Goal: Task Accomplishment & Management: Use online tool/utility

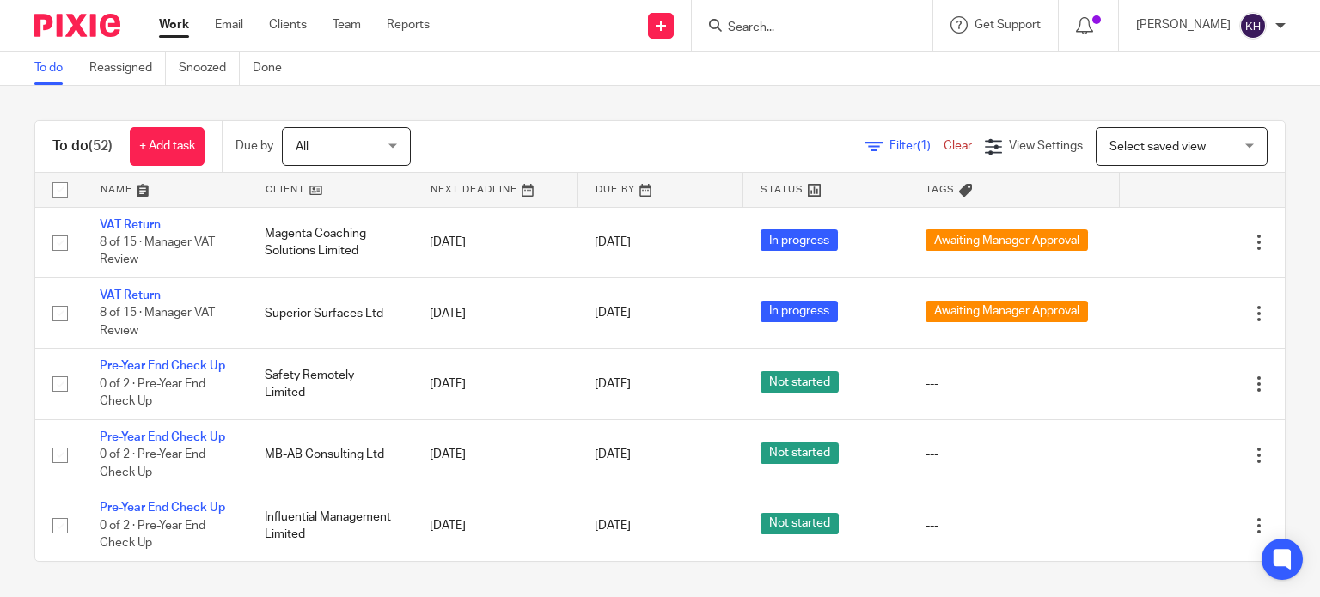
click at [722, 143] on div "Filter (1) Clear View Settings View Settings (1) Filters Clear Save Manage save…" at bounding box center [863, 146] width 844 height 39
click at [577, 131] on div "Filter (1) Clear View Settings View Settings (1) Filters Clear Save Manage save…" at bounding box center [863, 146] width 844 height 39
click at [632, 123] on div "To do (52) + Add task Due by All All Today Tomorrow This week Next week This mo…" at bounding box center [659, 147] width 1249 height 52
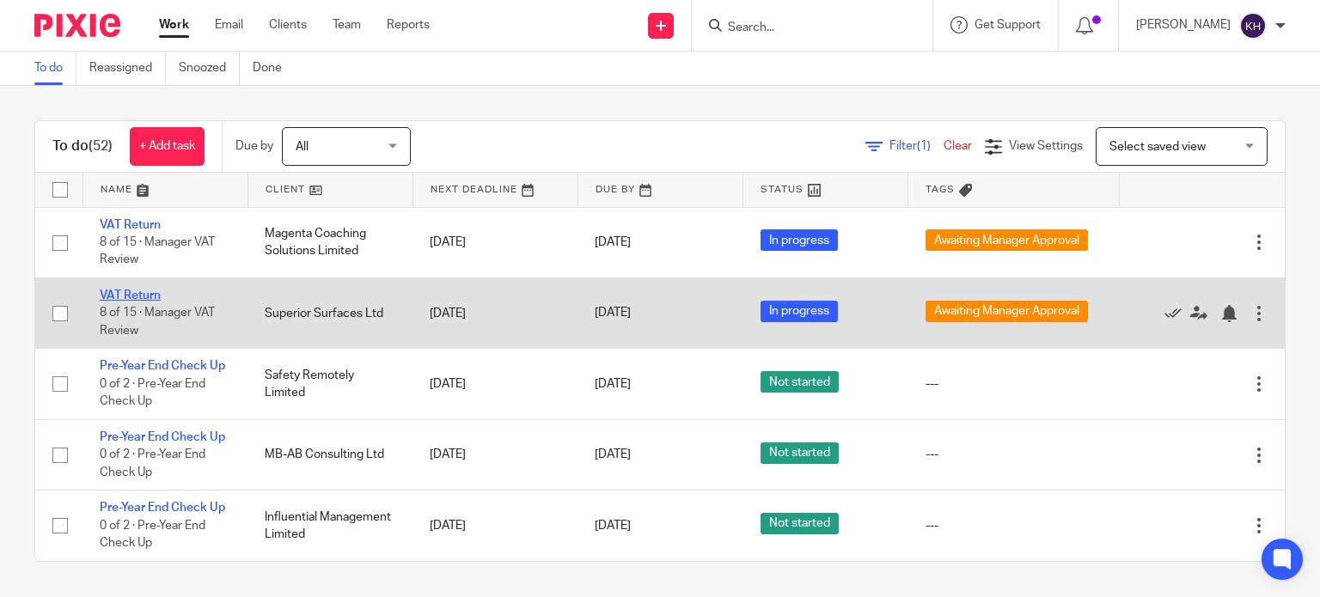
click at [140, 290] on link "VAT Return" at bounding box center [130, 296] width 61 height 12
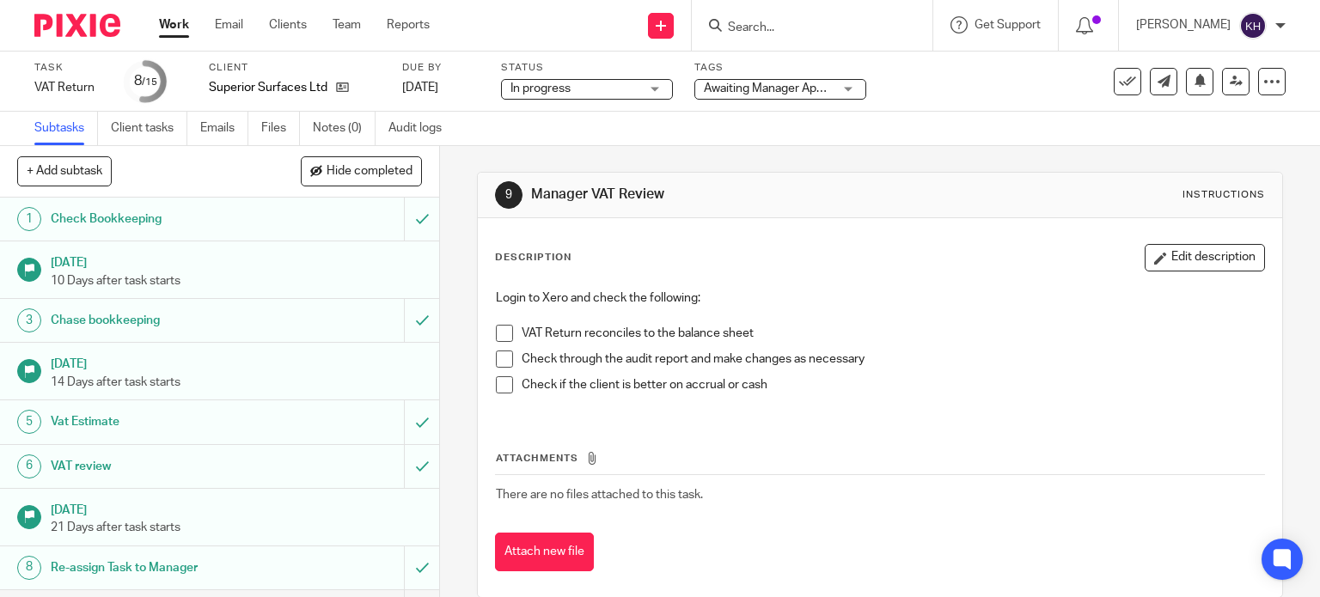
click at [768, 91] on span "Awaiting Manager Approval" at bounding box center [776, 88] width 145 height 12
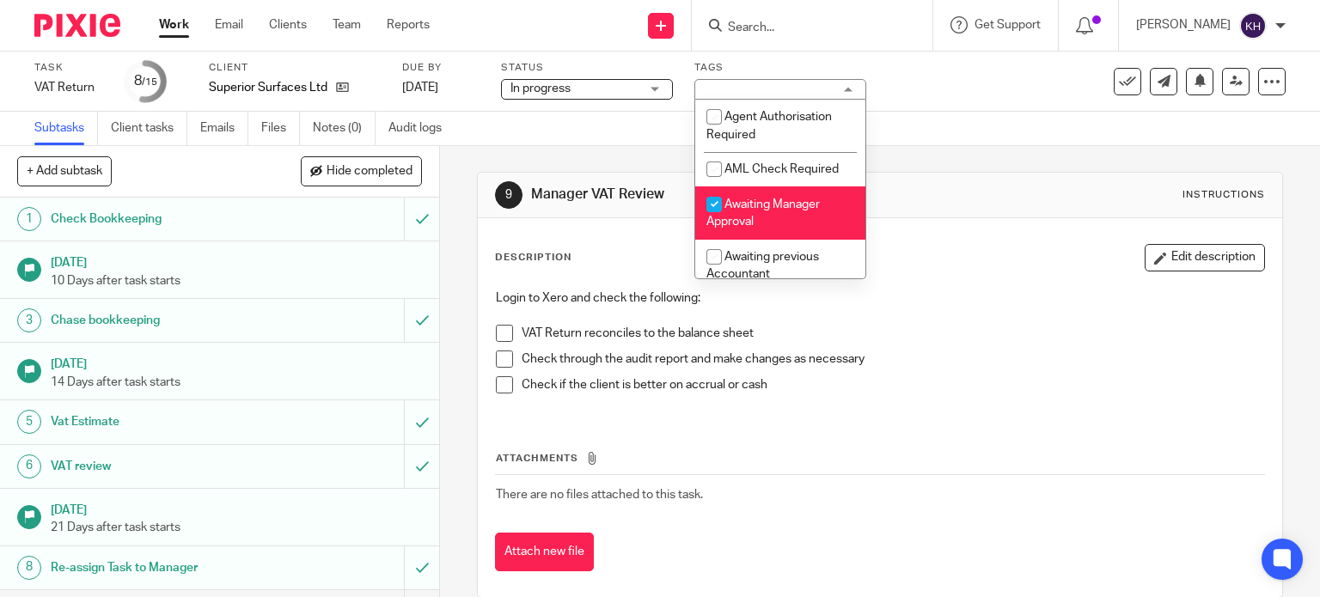
click at [771, 233] on li "Awaiting Manager Approval" at bounding box center [780, 212] width 170 height 52
checkbox input "false"
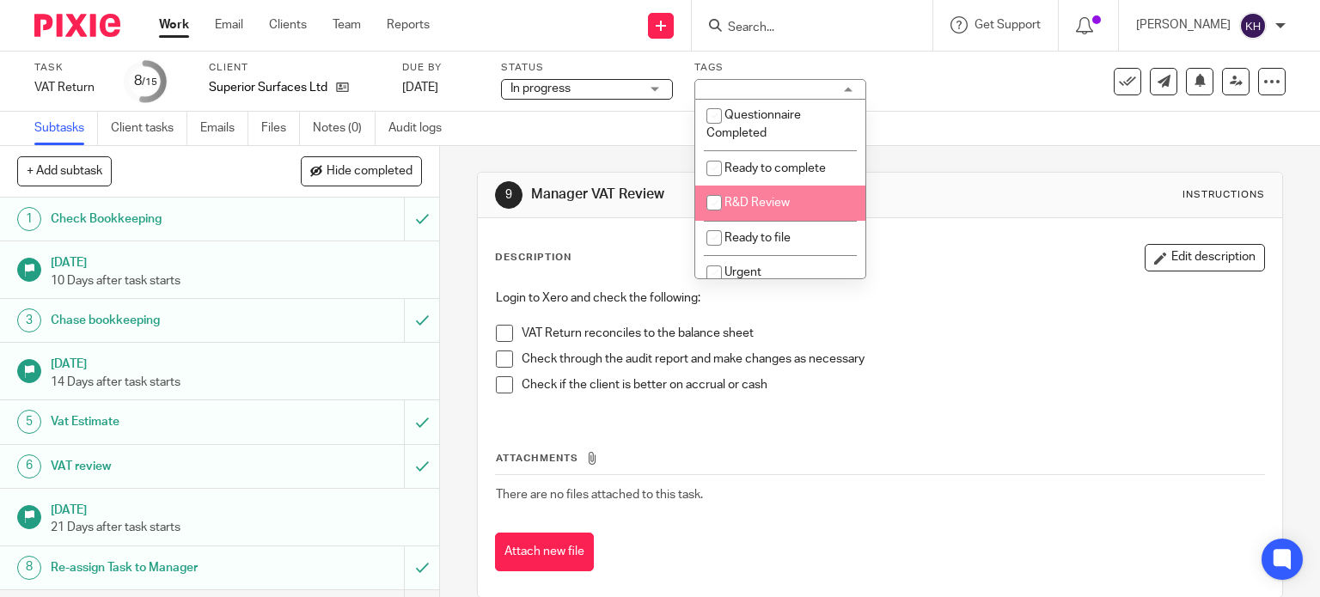
scroll to position [430, 0]
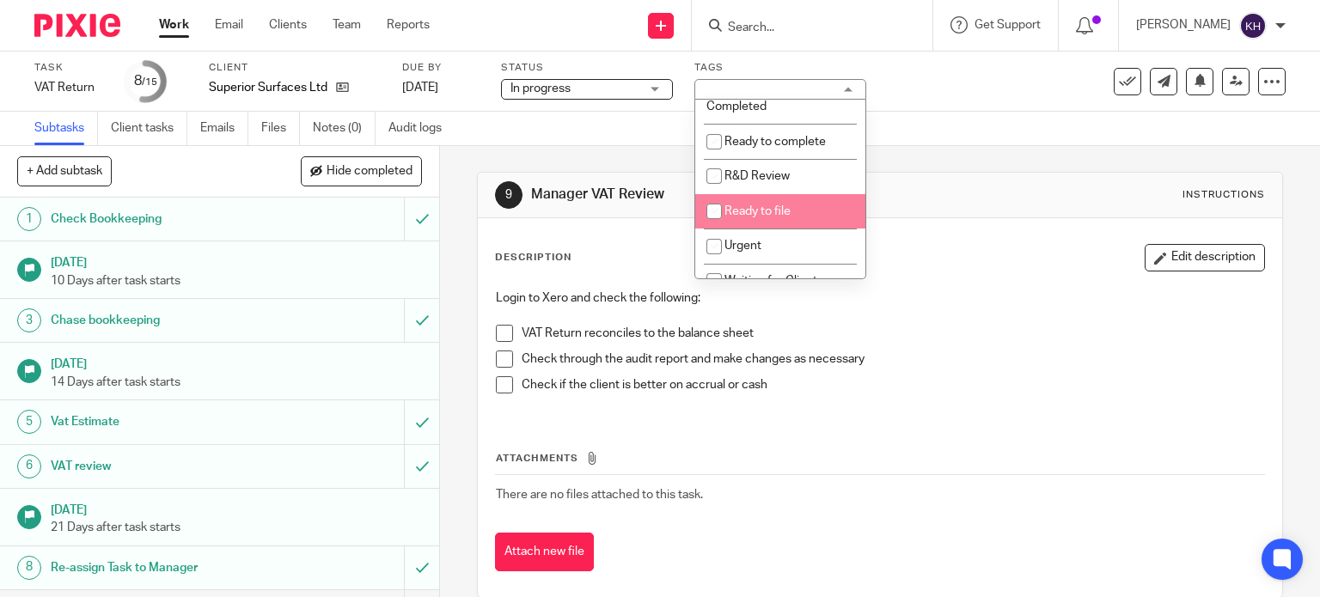
click at [773, 229] on li "Ready to file" at bounding box center [780, 211] width 170 height 35
checkbox input "true"
click at [976, 200] on div "9 Manager VAT Review Instructions" at bounding box center [880, 194] width 771 height 27
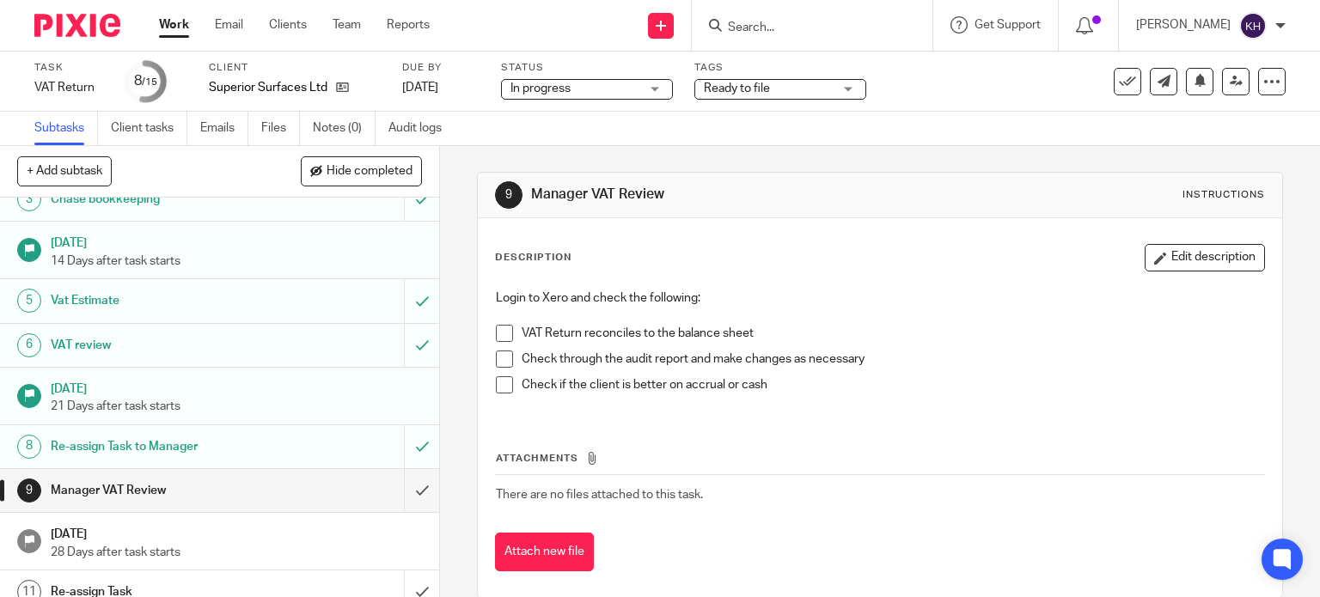
scroll to position [326, 0]
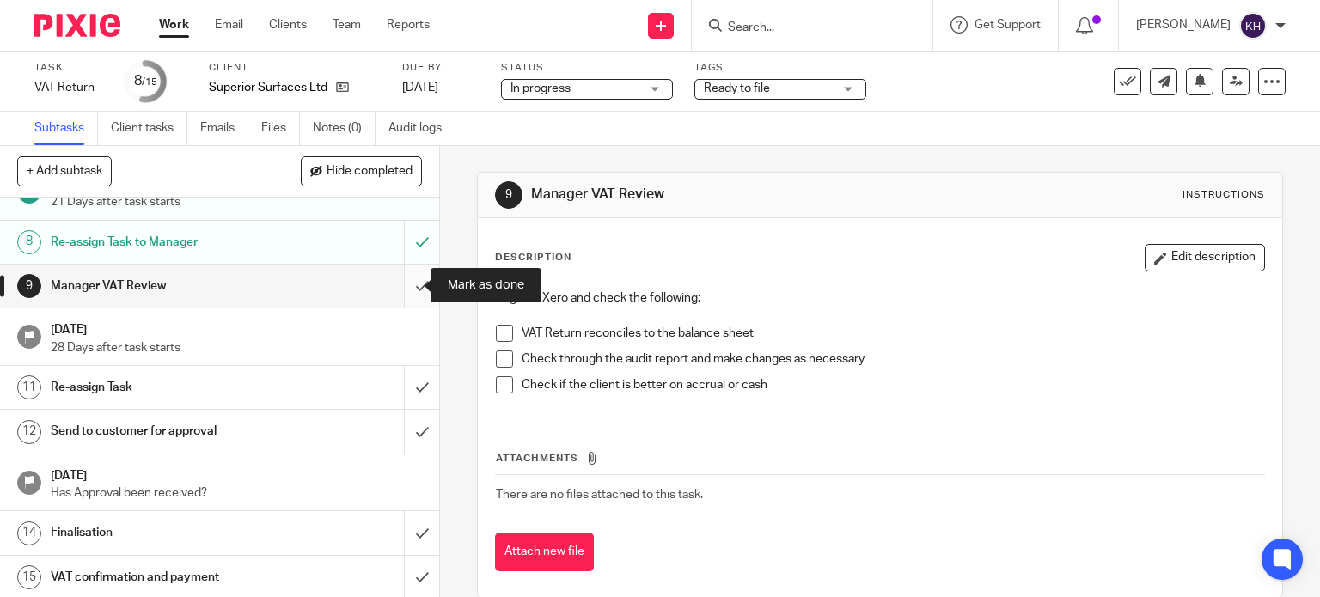
click at [405, 282] on input "submit" at bounding box center [219, 286] width 439 height 43
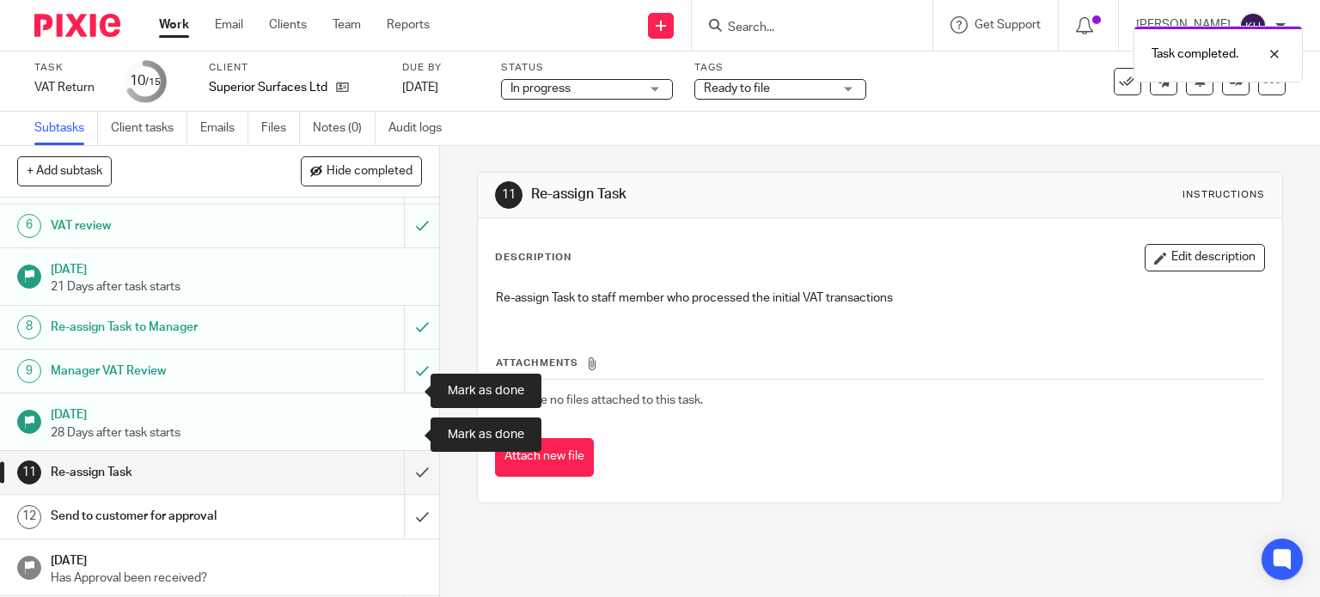
scroll to position [326, 0]
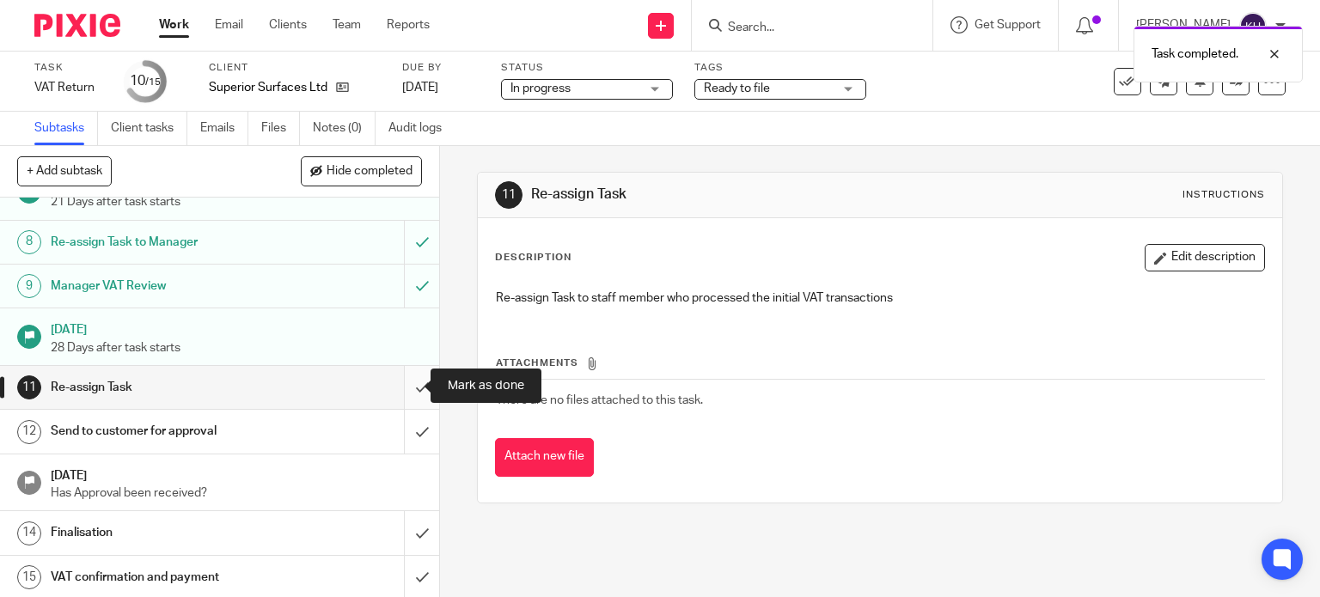
click at [399, 381] on input "submit" at bounding box center [219, 387] width 439 height 43
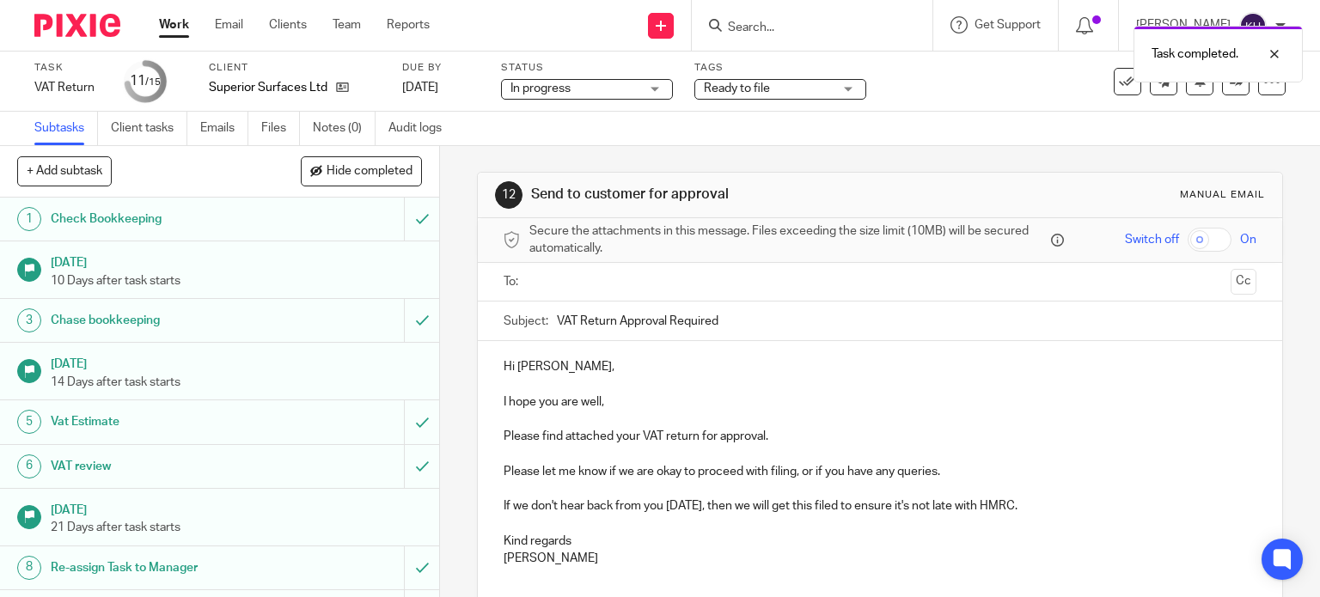
click at [1189, 113] on div "Subtasks Client tasks Emails Files Notes (0) Audit logs" at bounding box center [660, 129] width 1320 height 34
click at [1230, 84] on icon at bounding box center [1236, 81] width 13 height 13
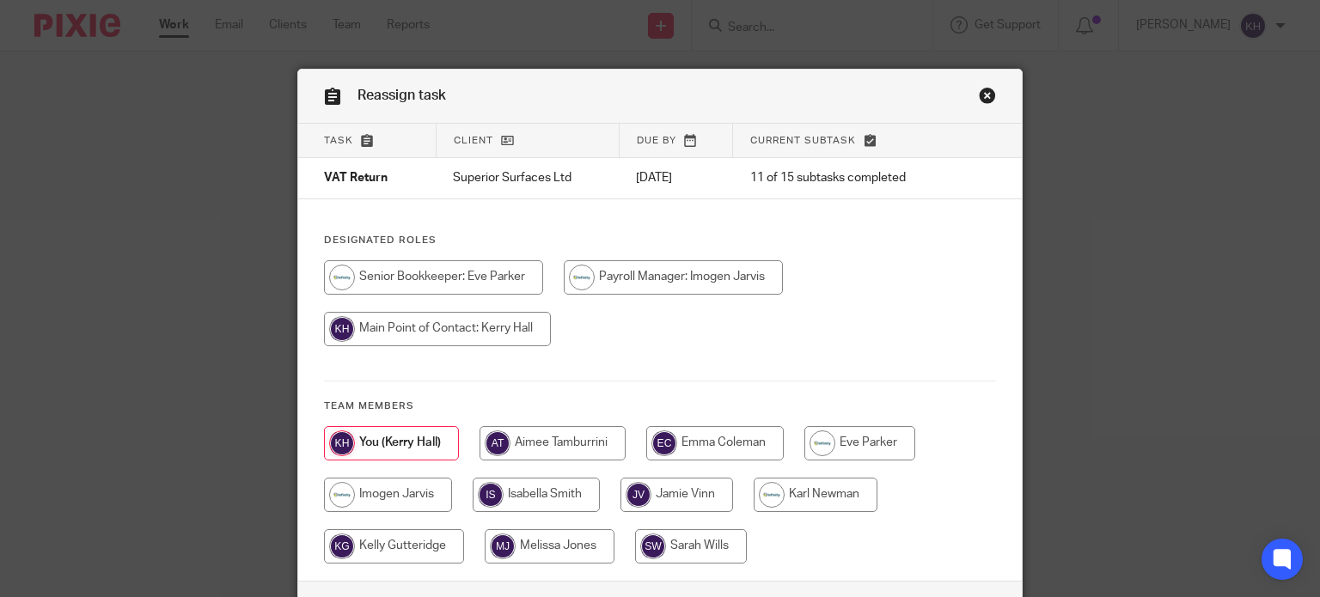
click at [863, 441] on input "radio" at bounding box center [859, 443] width 111 height 34
radio input "true"
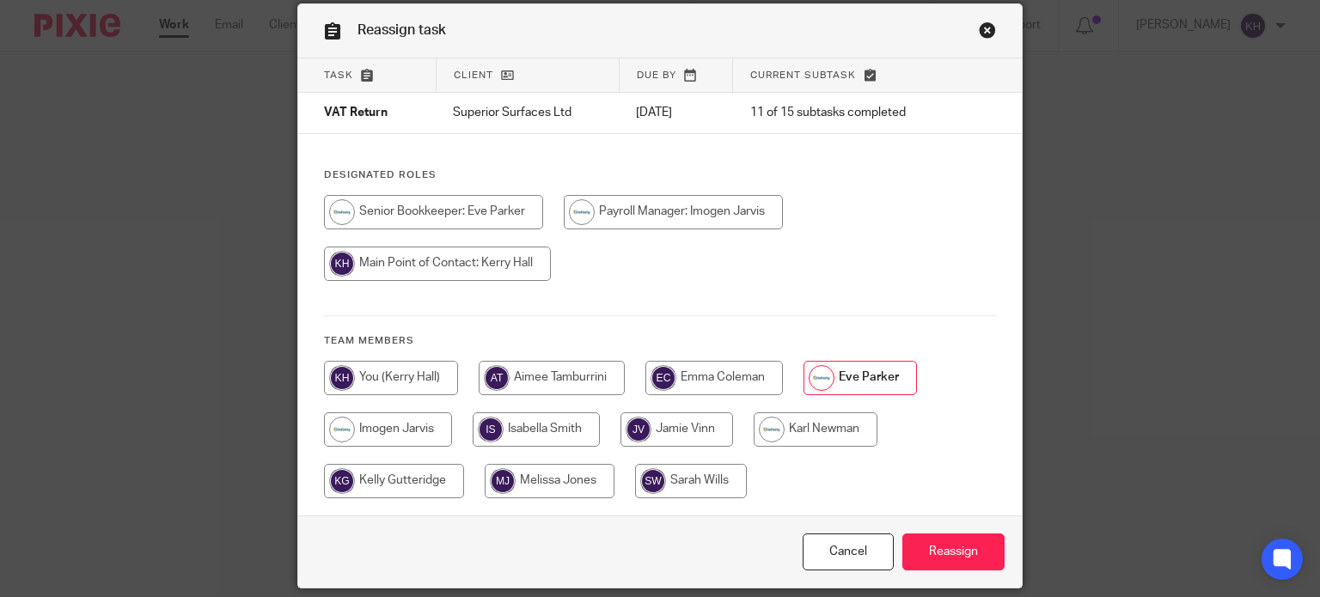
scroll to position [124, 0]
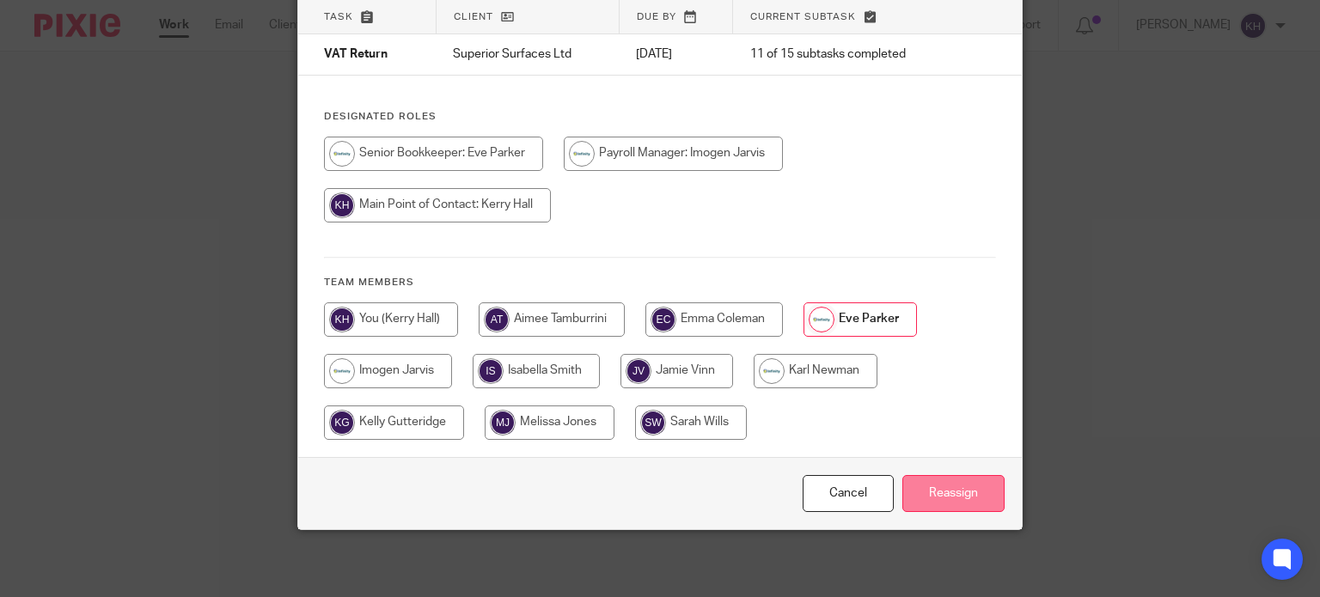
click at [936, 499] on input "Reassign" at bounding box center [953, 493] width 102 height 37
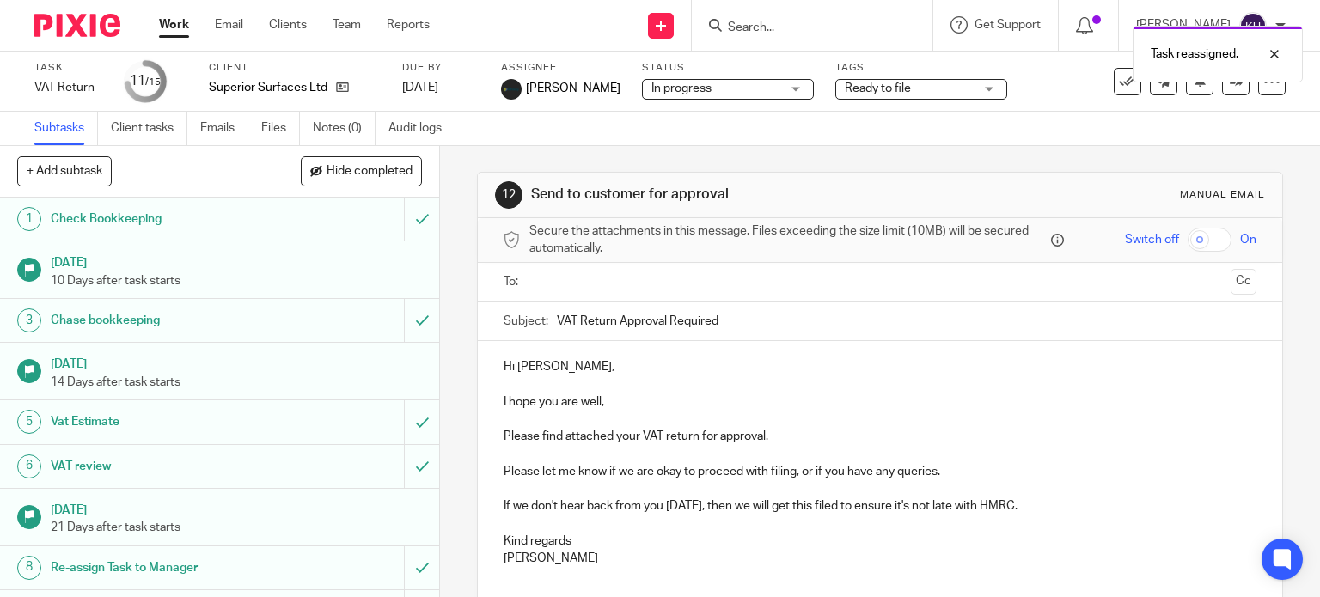
click at [177, 16] on link "Work" at bounding box center [174, 24] width 30 height 17
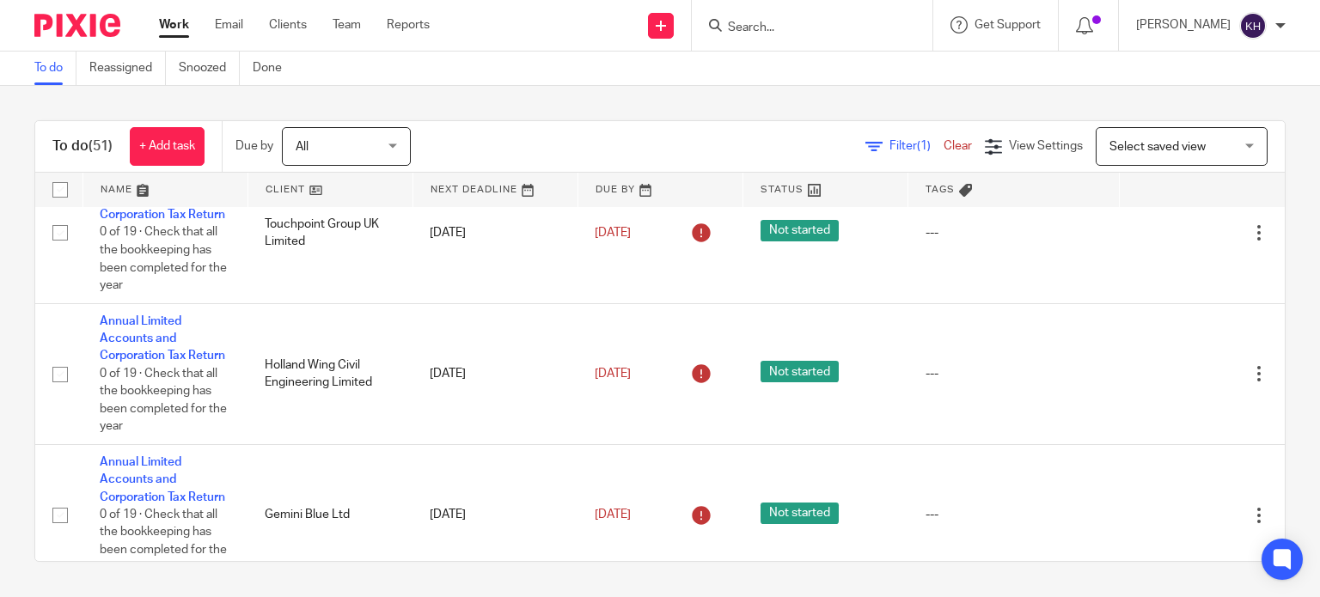
scroll to position [3893, 0]
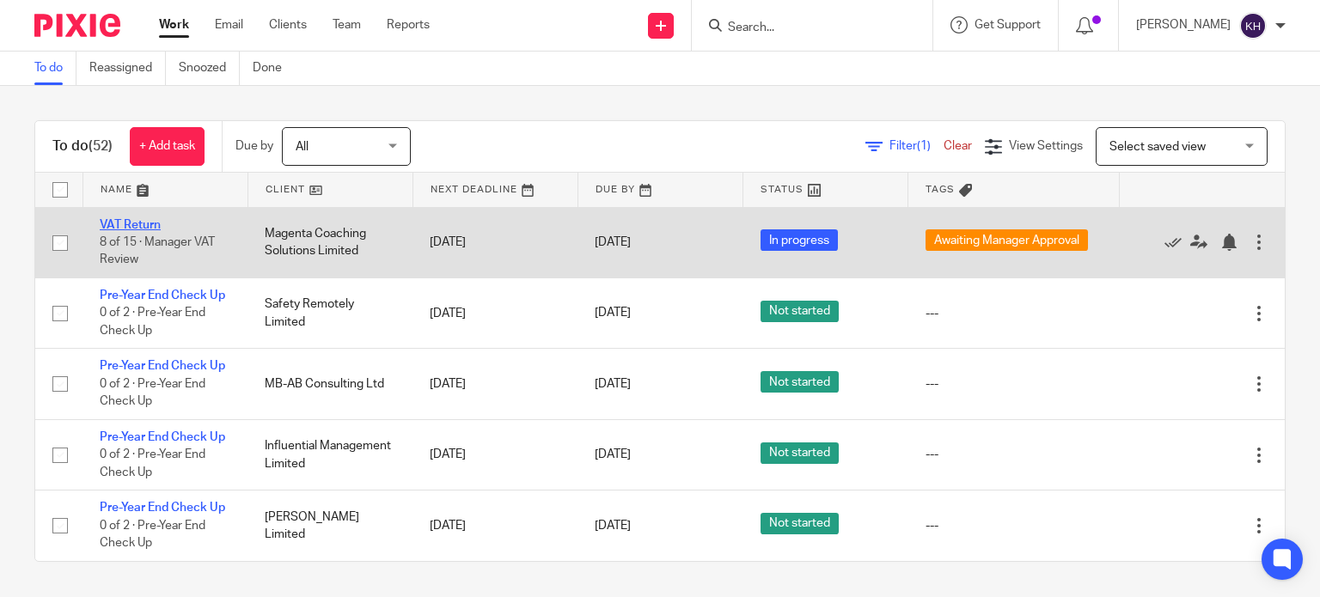
click at [127, 219] on link "VAT Return" at bounding box center [130, 225] width 61 height 12
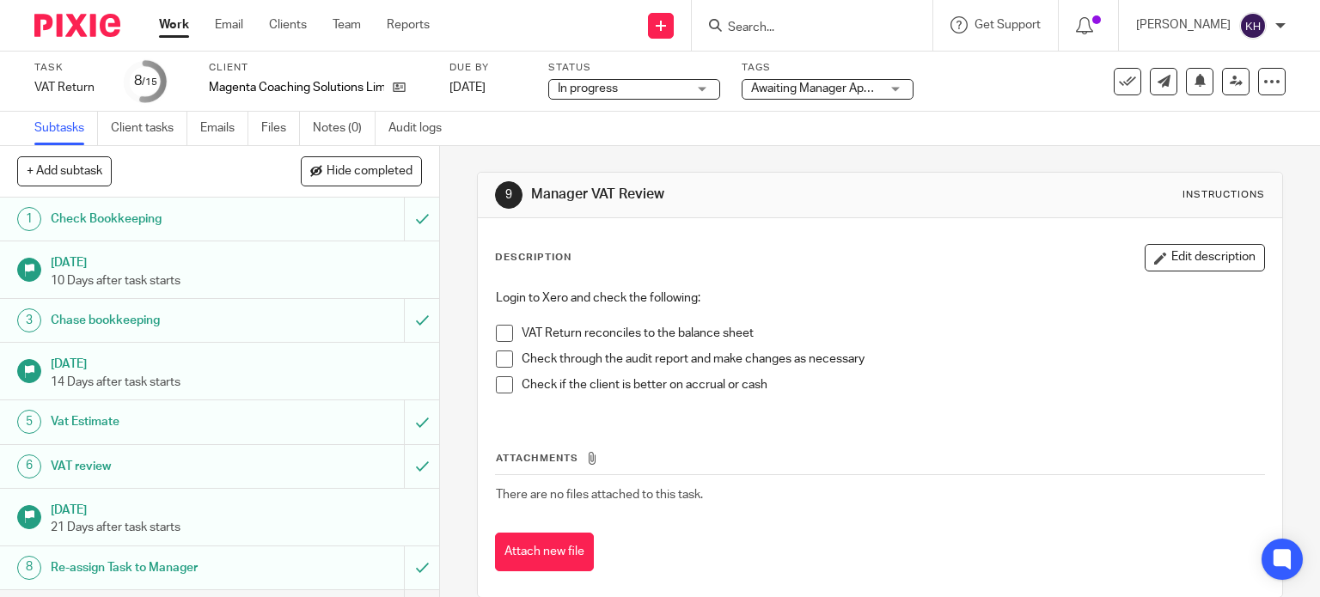
click at [827, 82] on span "Awaiting Manager Approval" at bounding box center [823, 88] width 145 height 12
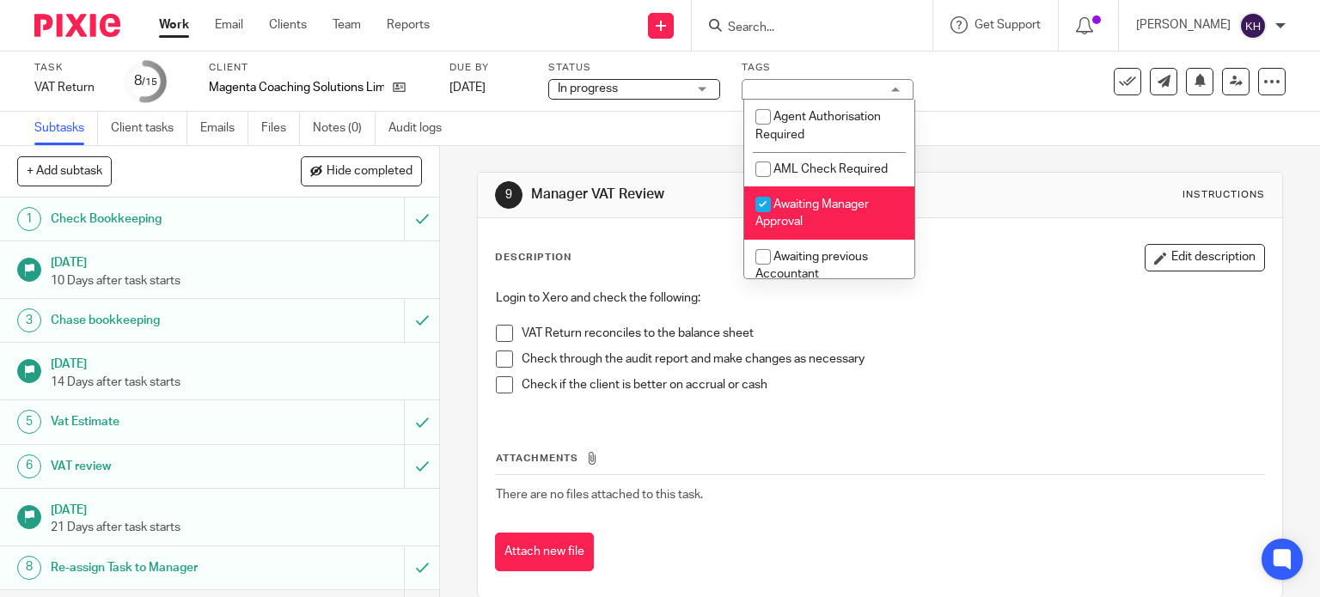
click at [840, 206] on span "Awaiting Manager Approval" at bounding box center [811, 213] width 113 height 30
checkbox input "false"
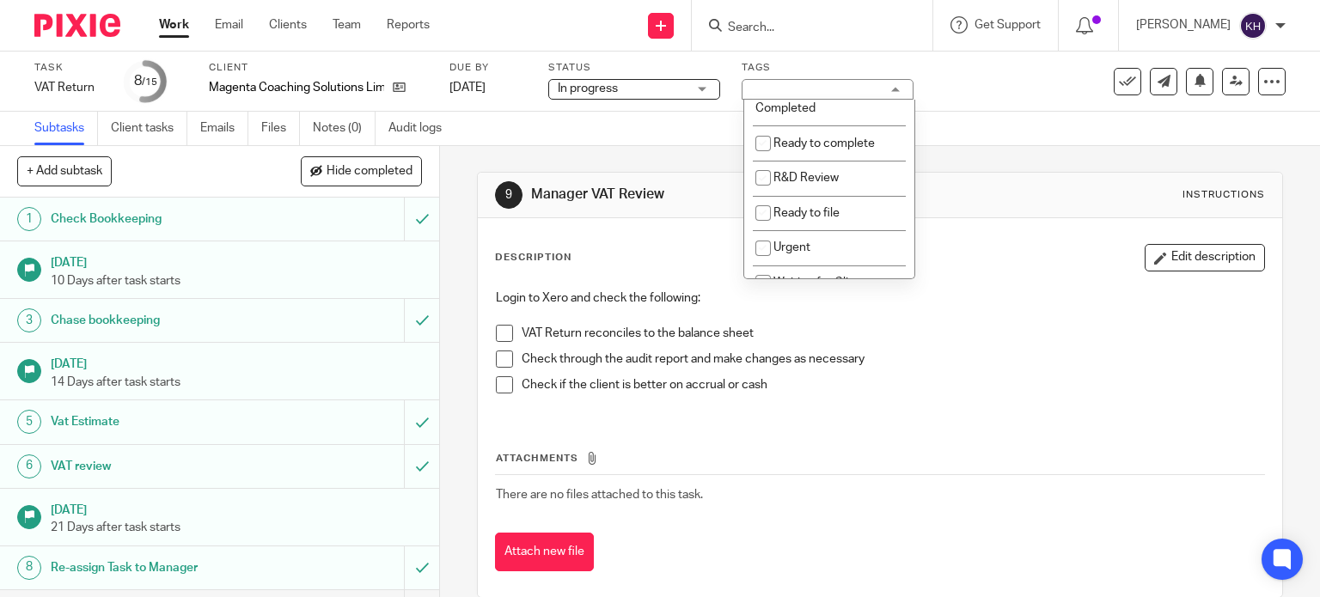
scroll to position [516, 0]
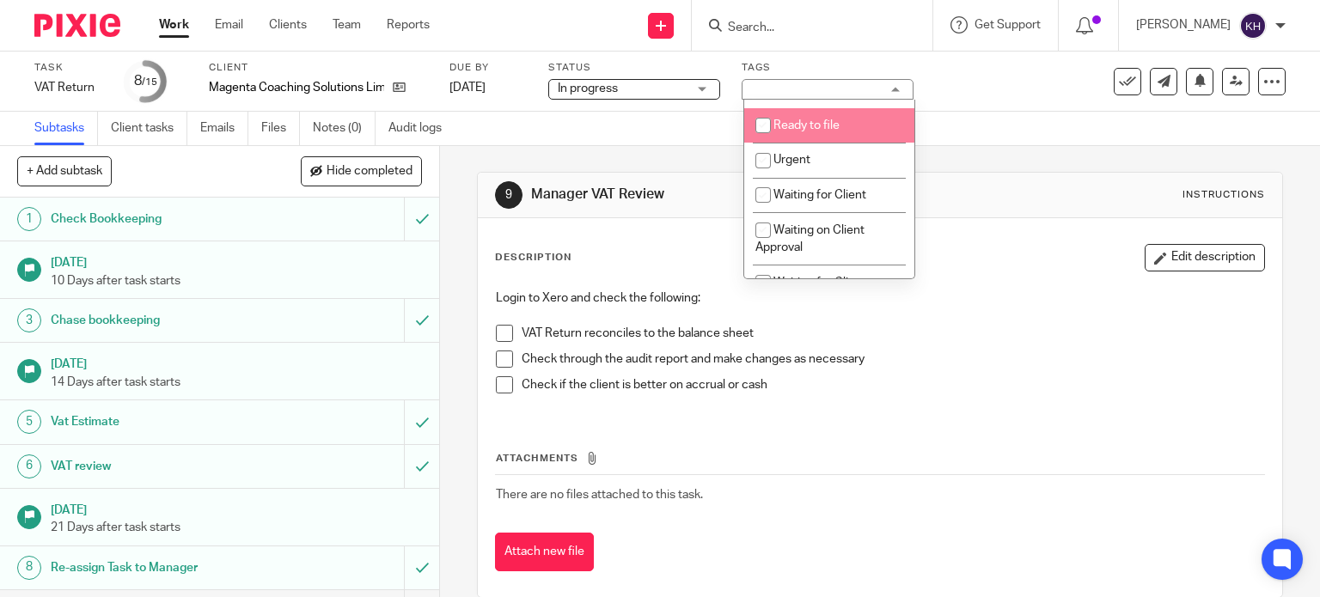
click at [830, 143] on li "Ready to file" at bounding box center [829, 125] width 170 height 35
checkbox input "true"
click at [1043, 106] on div "Task VAT Return Save VAT Return 8 /15 Client Magenta Coaching Solutions Limited…" at bounding box center [660, 82] width 1320 height 60
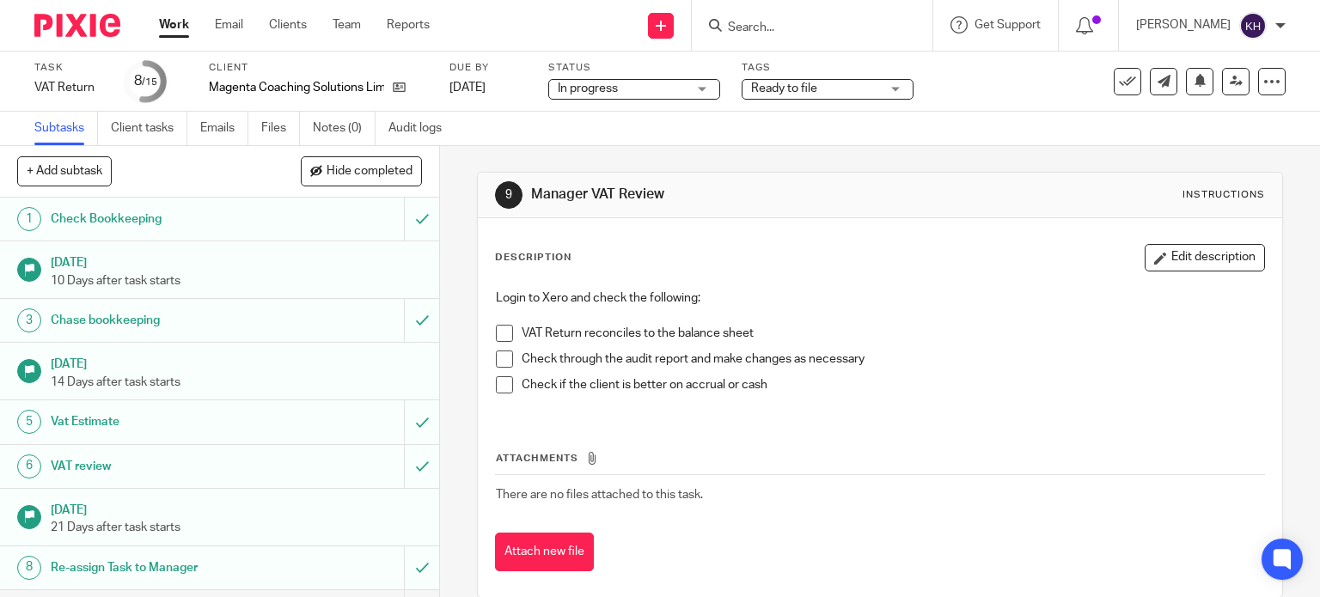
scroll to position [326, 0]
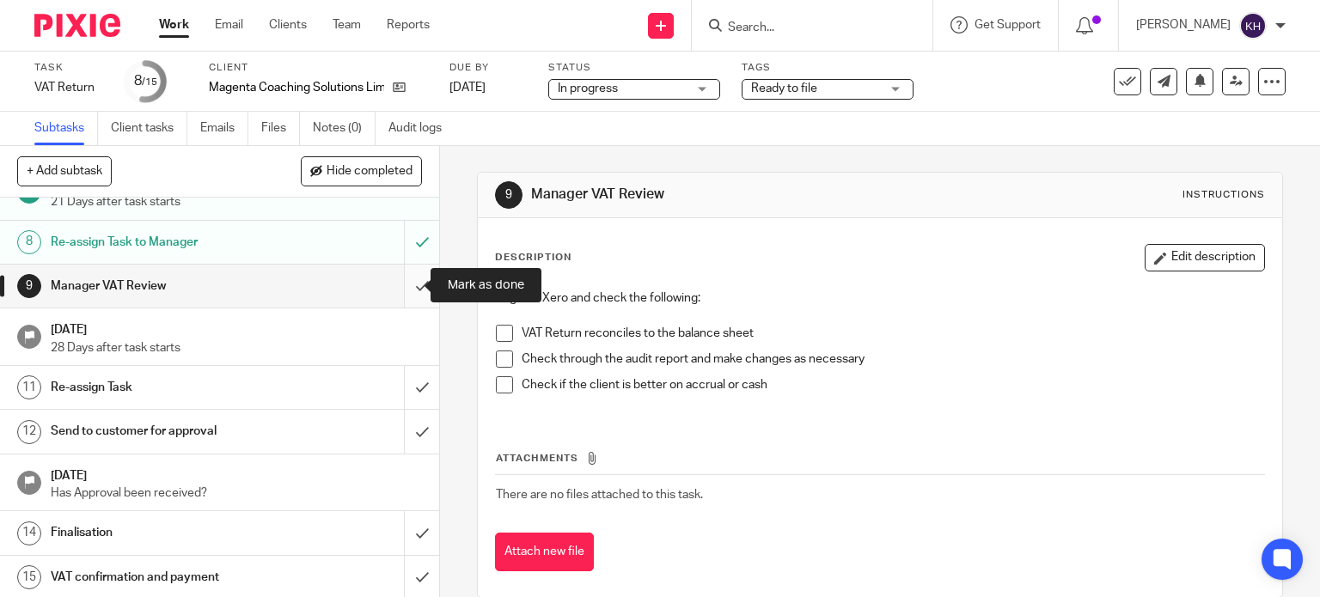
click at [403, 278] on input "submit" at bounding box center [219, 286] width 439 height 43
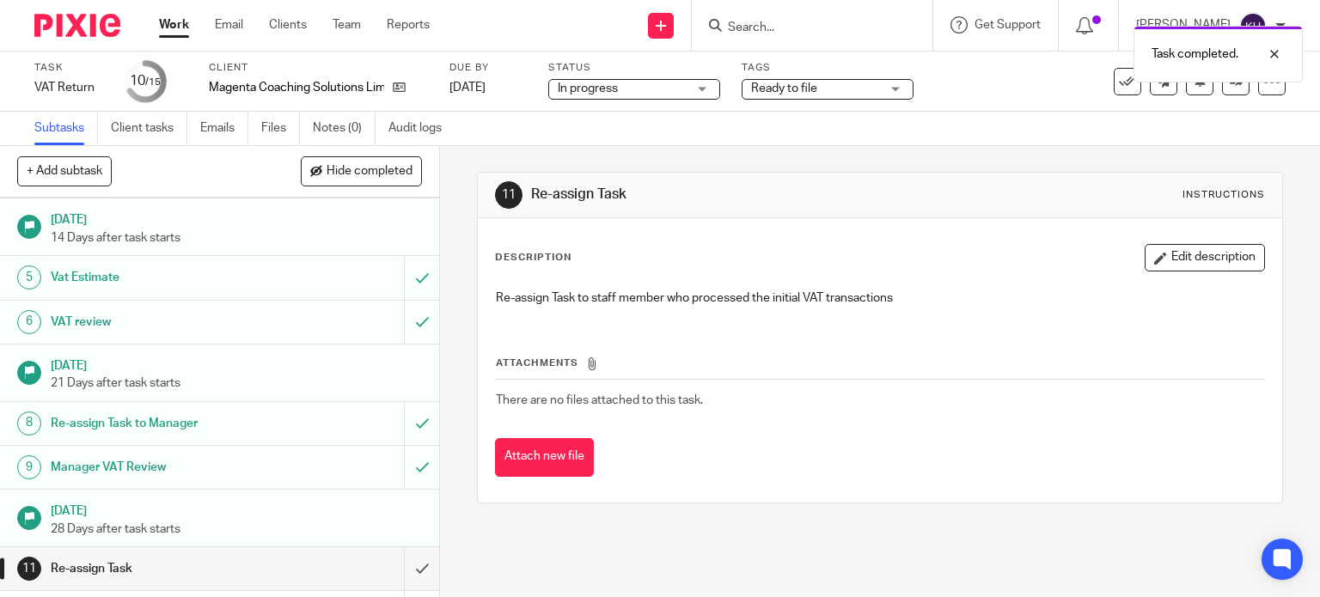
scroll to position [326, 0]
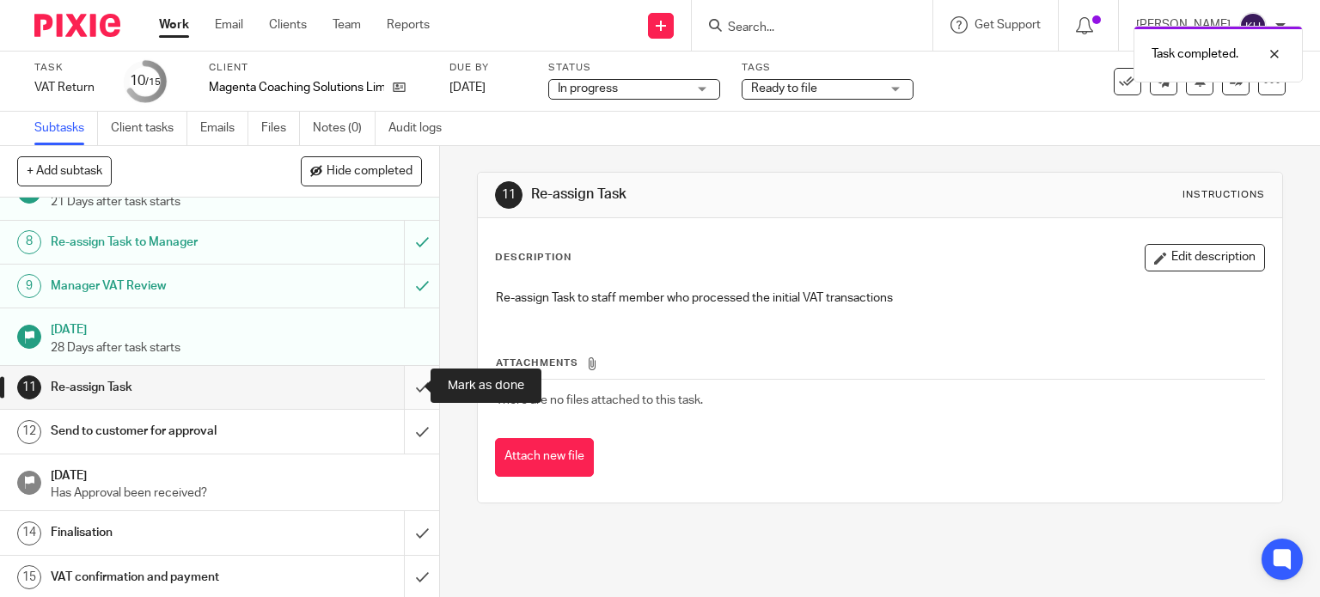
click at [412, 383] on input "submit" at bounding box center [219, 387] width 439 height 43
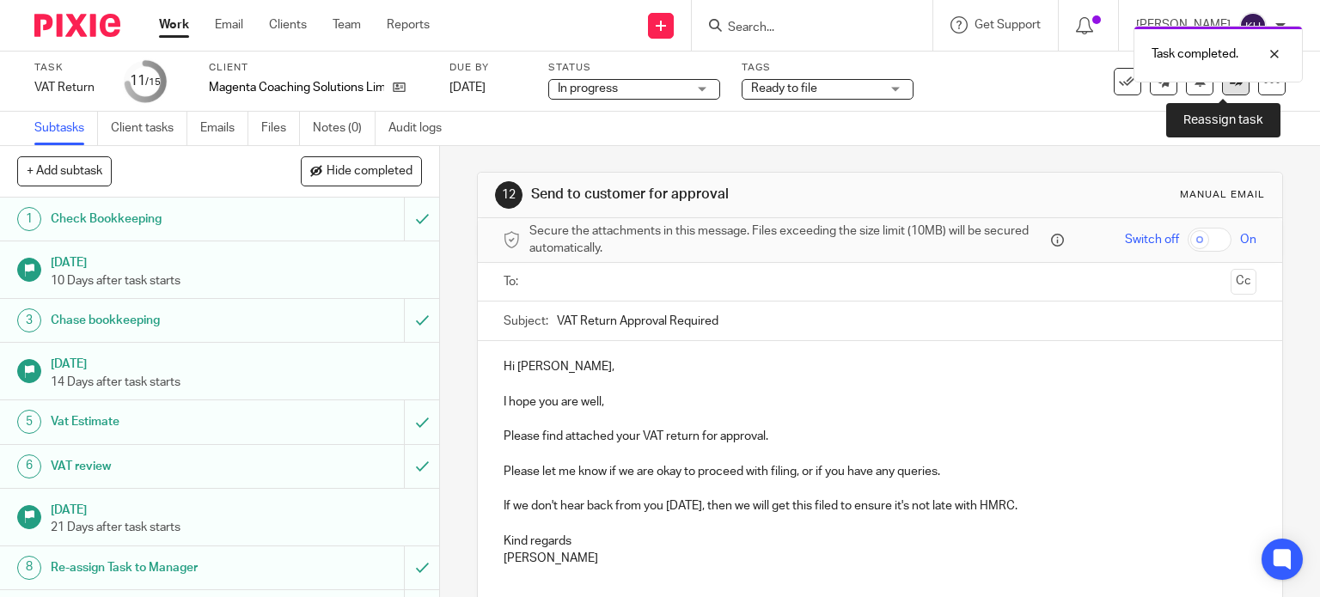
click at [1230, 86] on icon at bounding box center [1236, 81] width 13 height 13
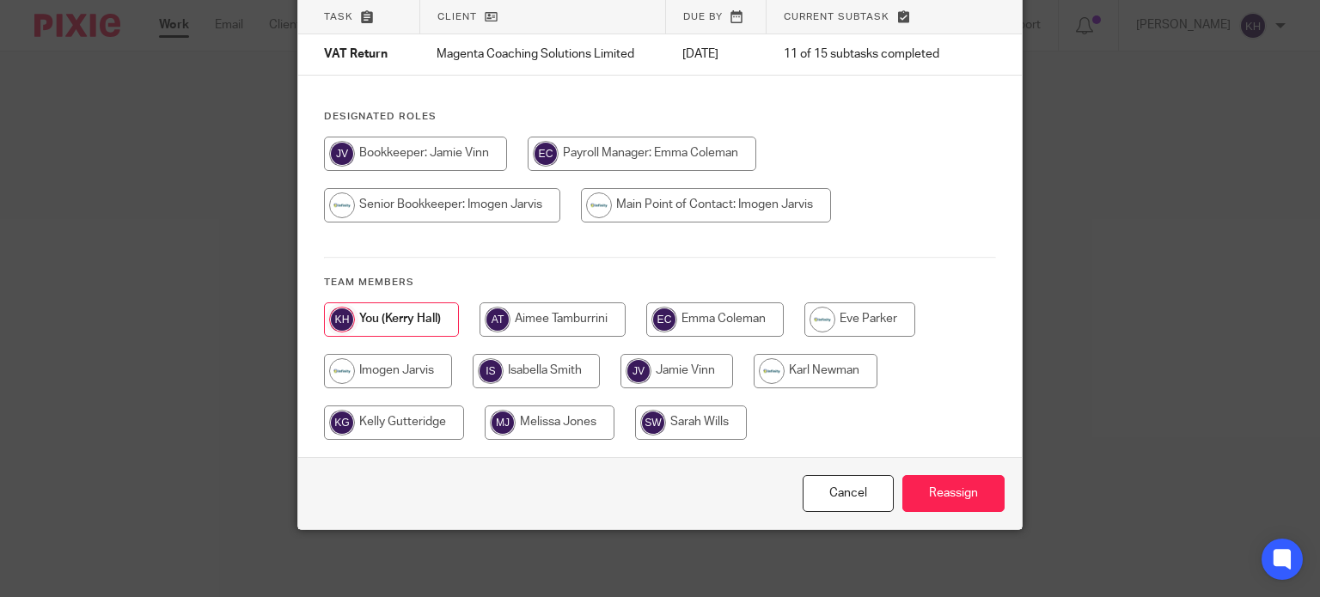
scroll to position [124, 0]
click at [371, 364] on input "radio" at bounding box center [388, 371] width 128 height 34
radio input "true"
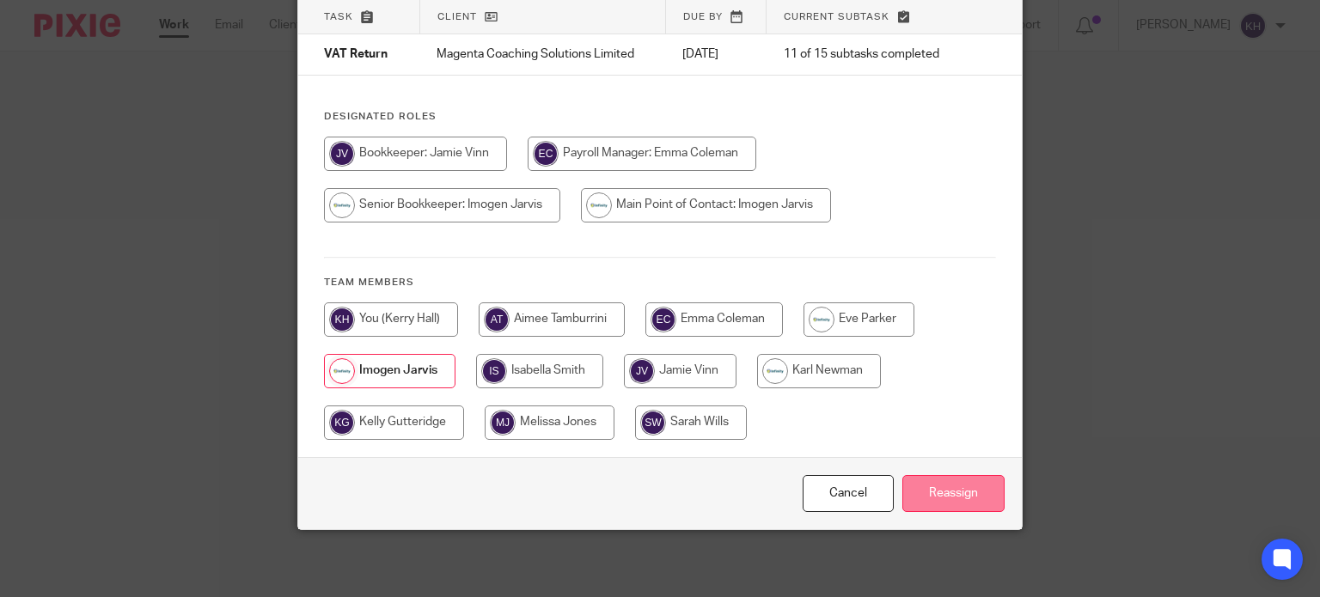
click at [950, 502] on input "Reassign" at bounding box center [953, 493] width 102 height 37
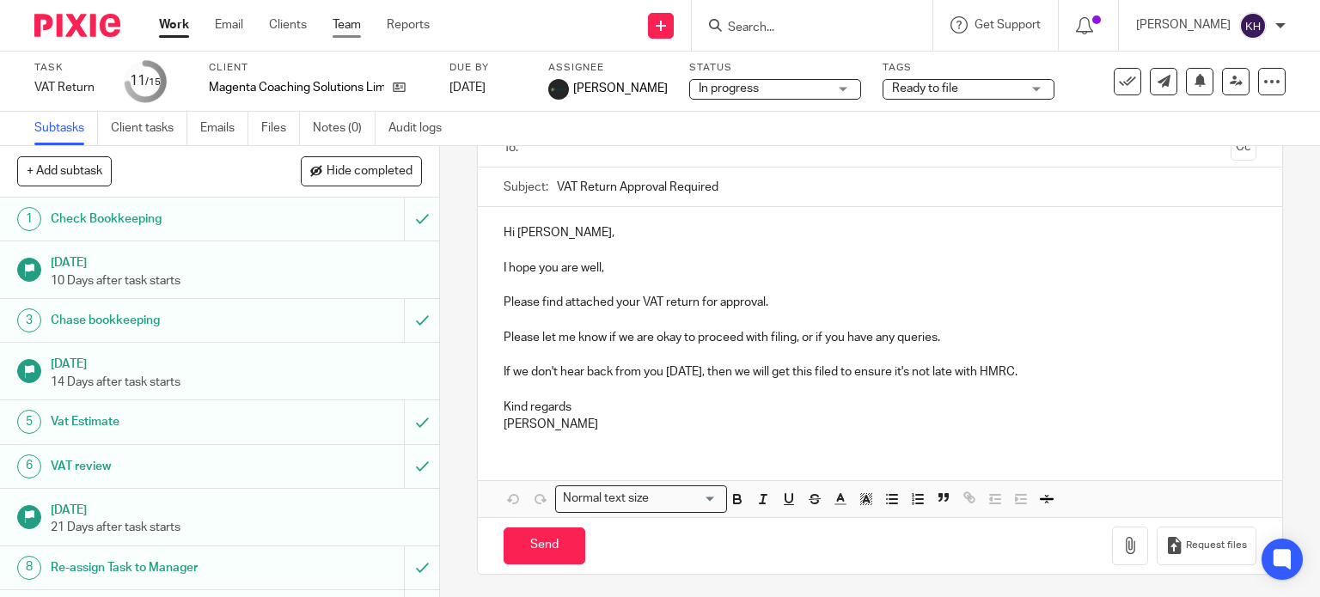
click at [340, 27] on link "Team" at bounding box center [347, 24] width 28 height 17
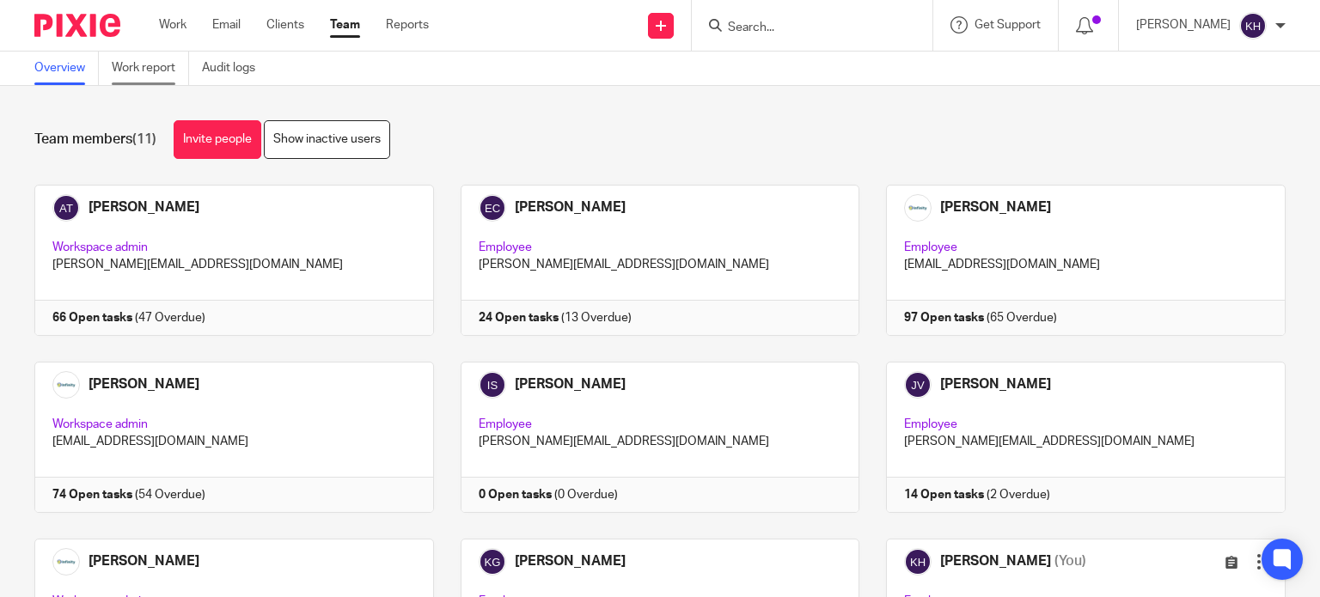
click at [152, 70] on link "Work report" at bounding box center [150, 69] width 77 height 34
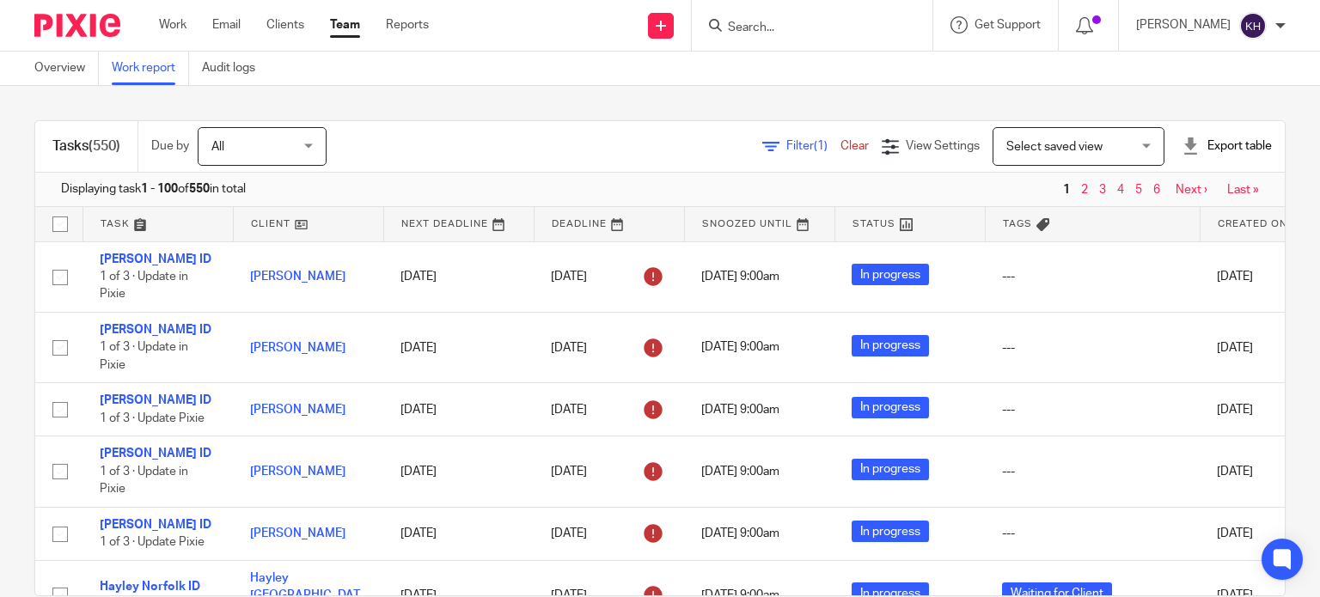
click at [762, 145] on icon at bounding box center [770, 146] width 17 height 17
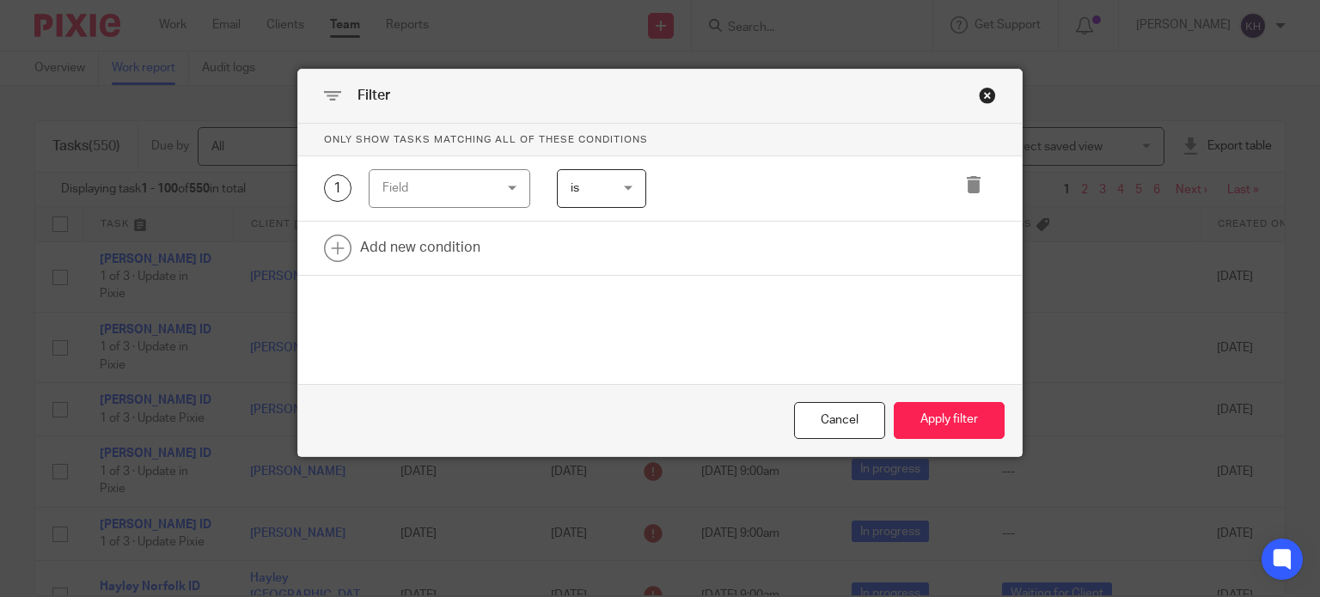
click at [515, 196] on div "Field" at bounding box center [450, 188] width 162 height 39
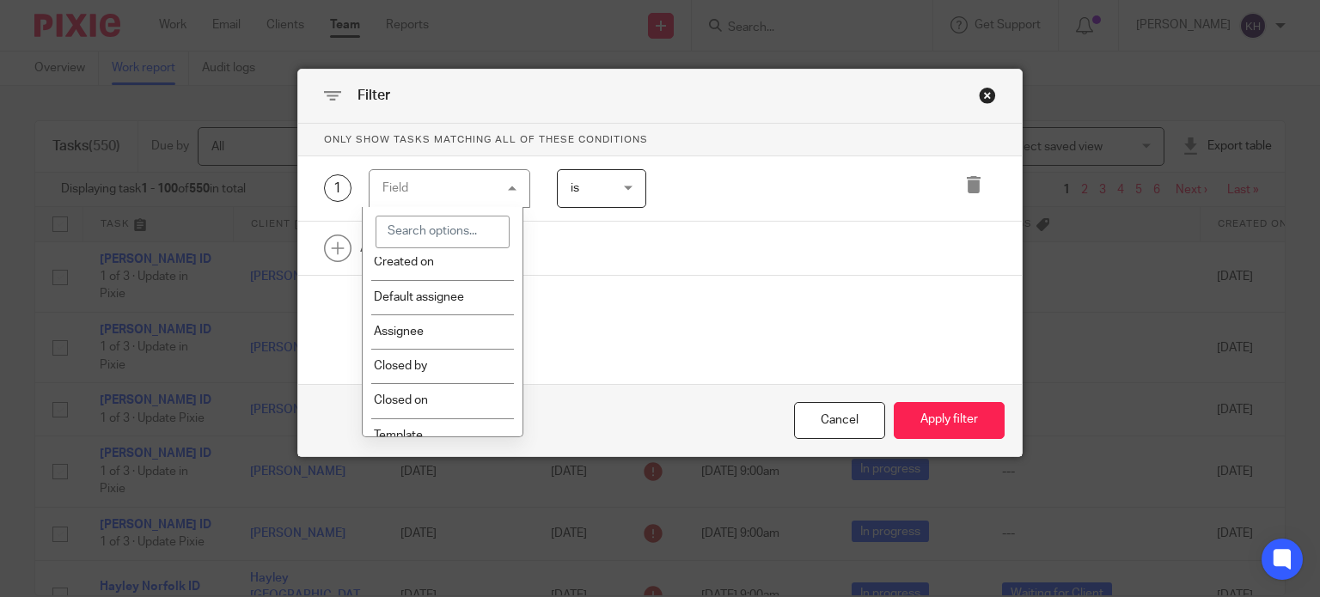
scroll to position [172, 0]
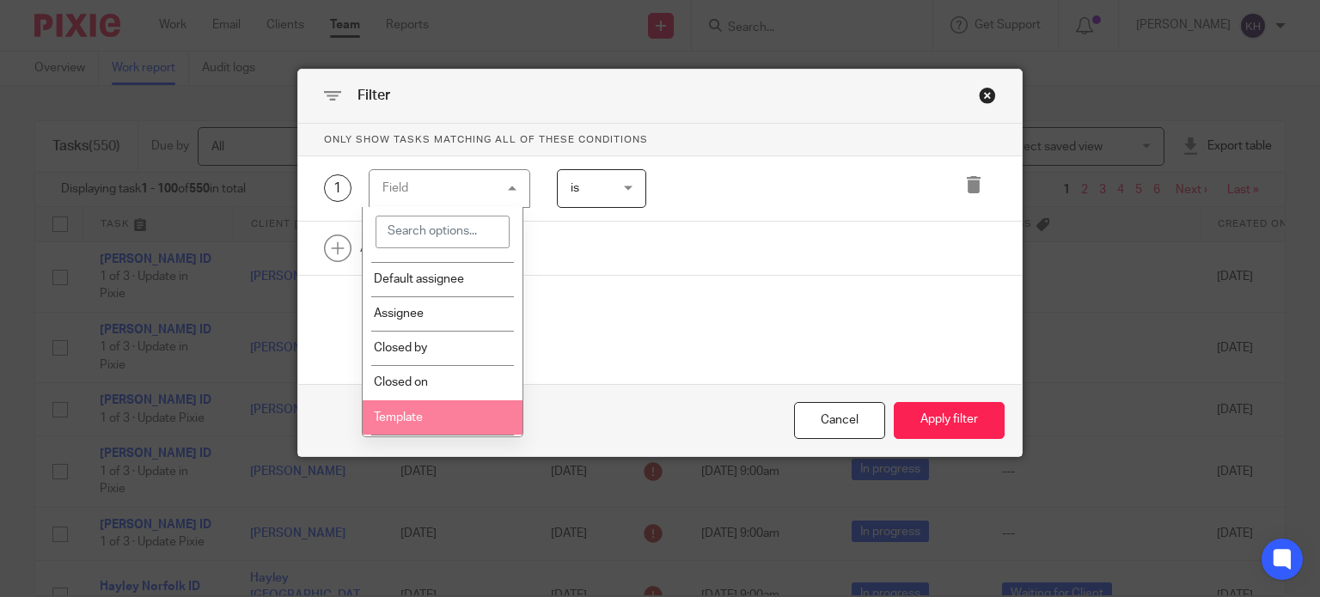
click at [438, 424] on li "Template" at bounding box center [443, 417] width 160 height 34
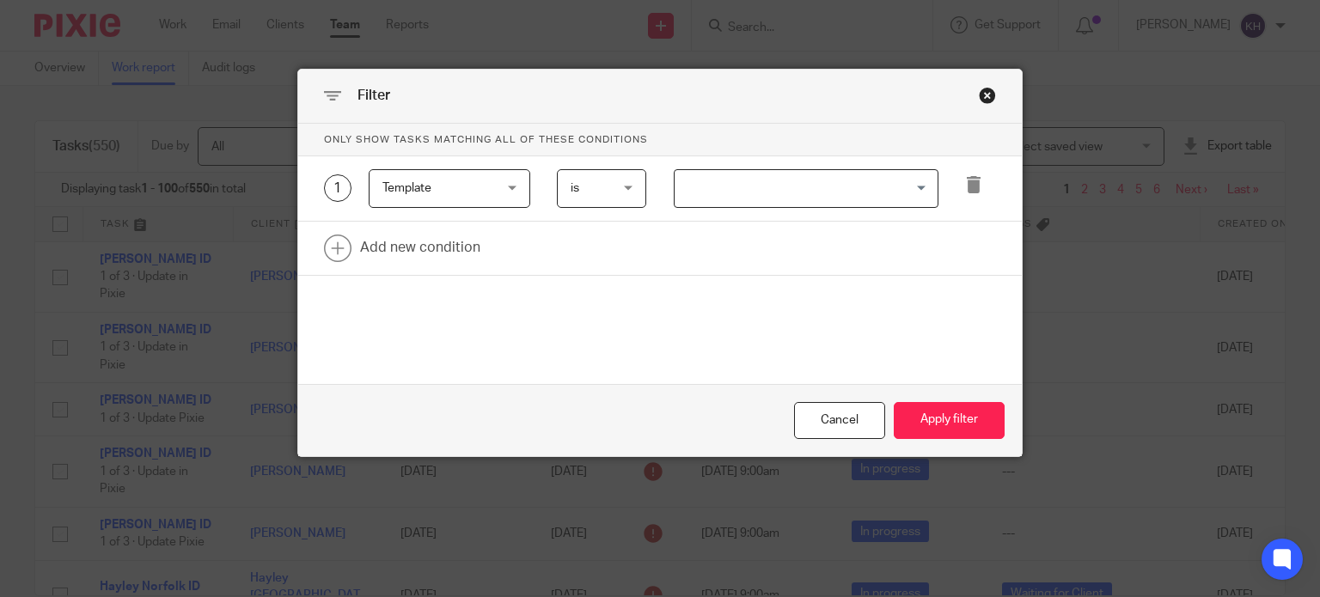
click at [809, 185] on input "Search for option" at bounding box center [802, 189] width 252 height 30
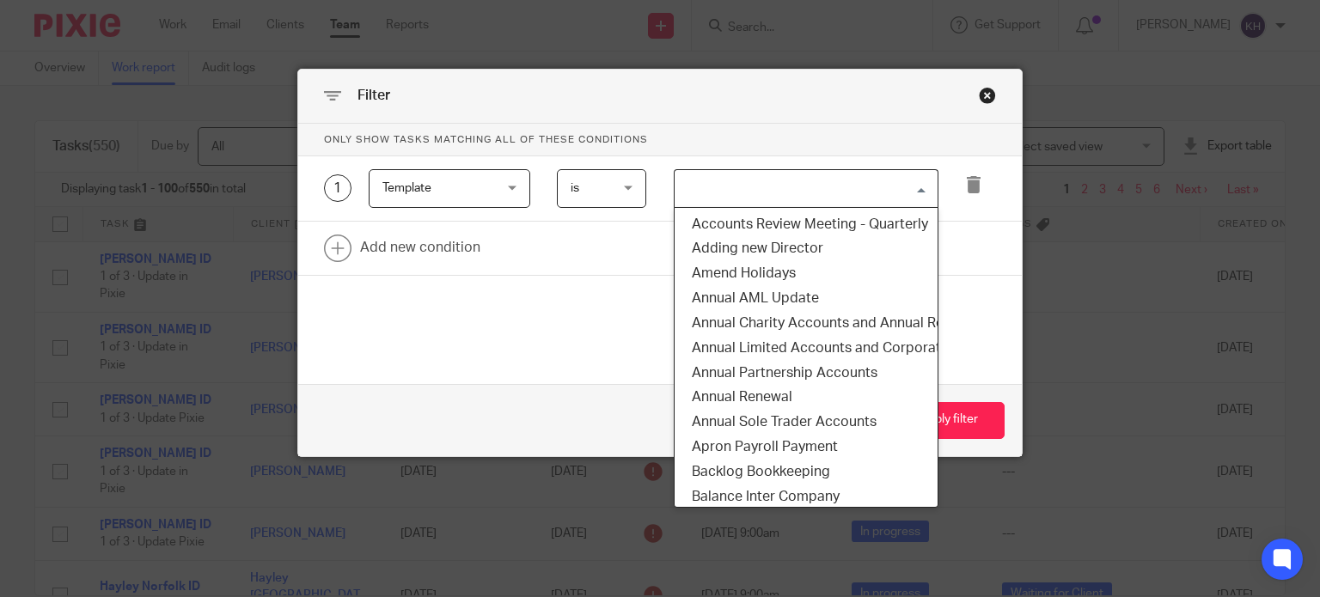
type input "p"
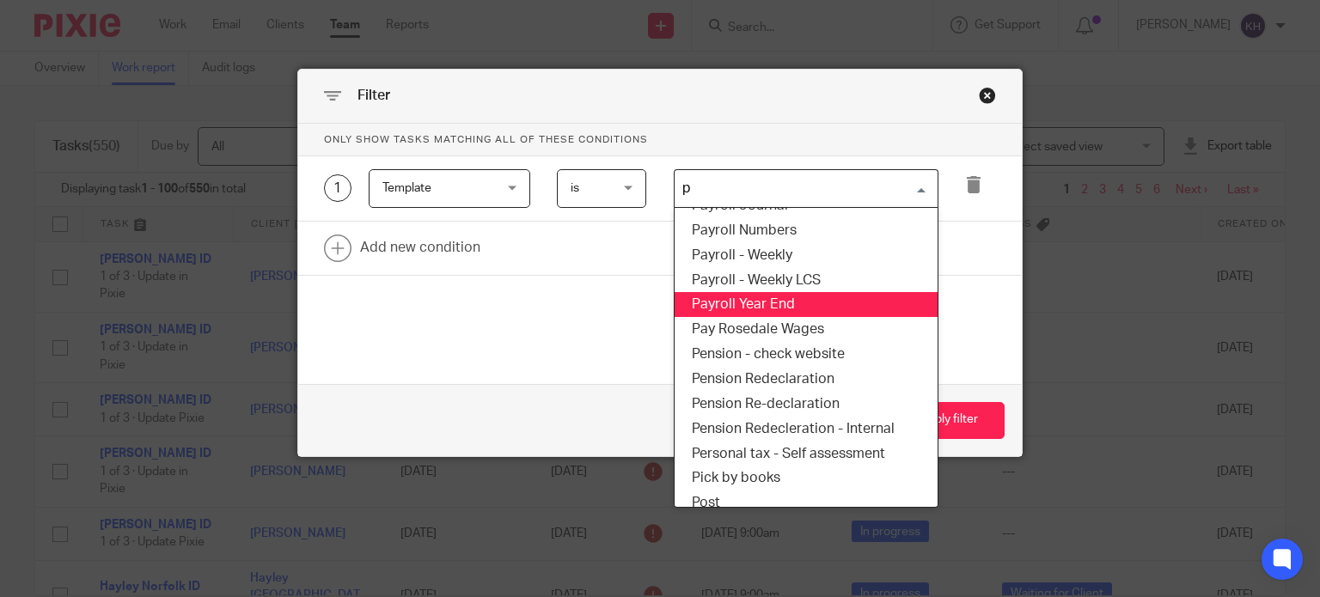
scroll to position [1719, 0]
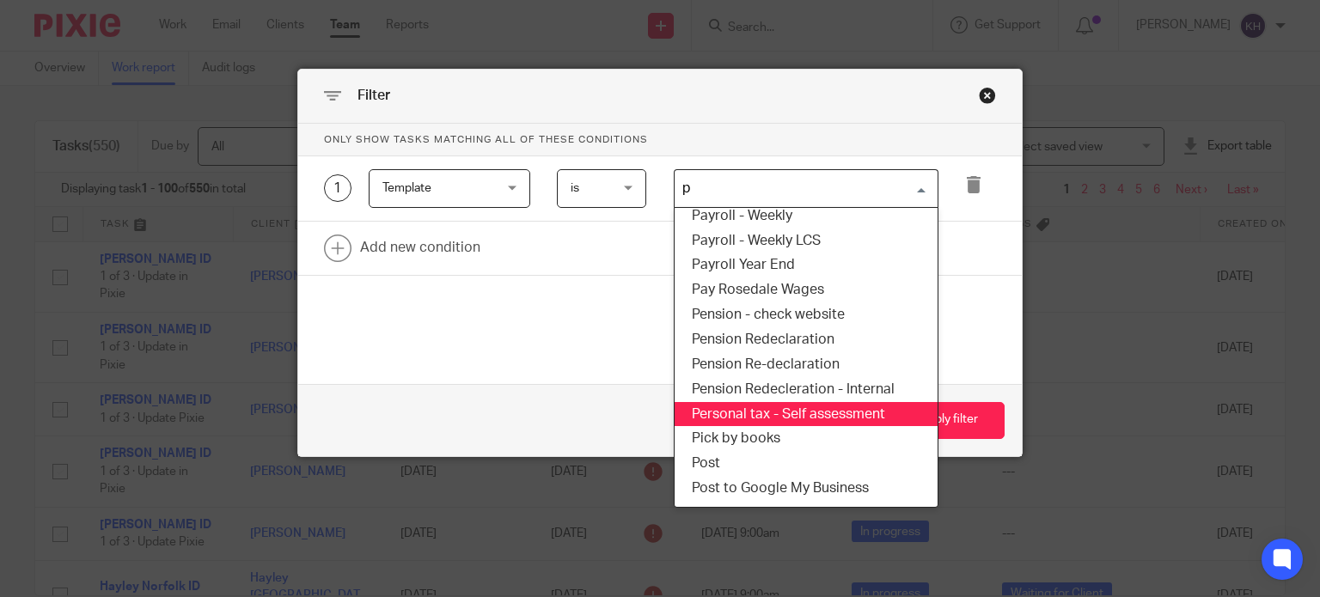
click at [859, 414] on li "Personal tax - Self assessment" at bounding box center [806, 414] width 263 height 25
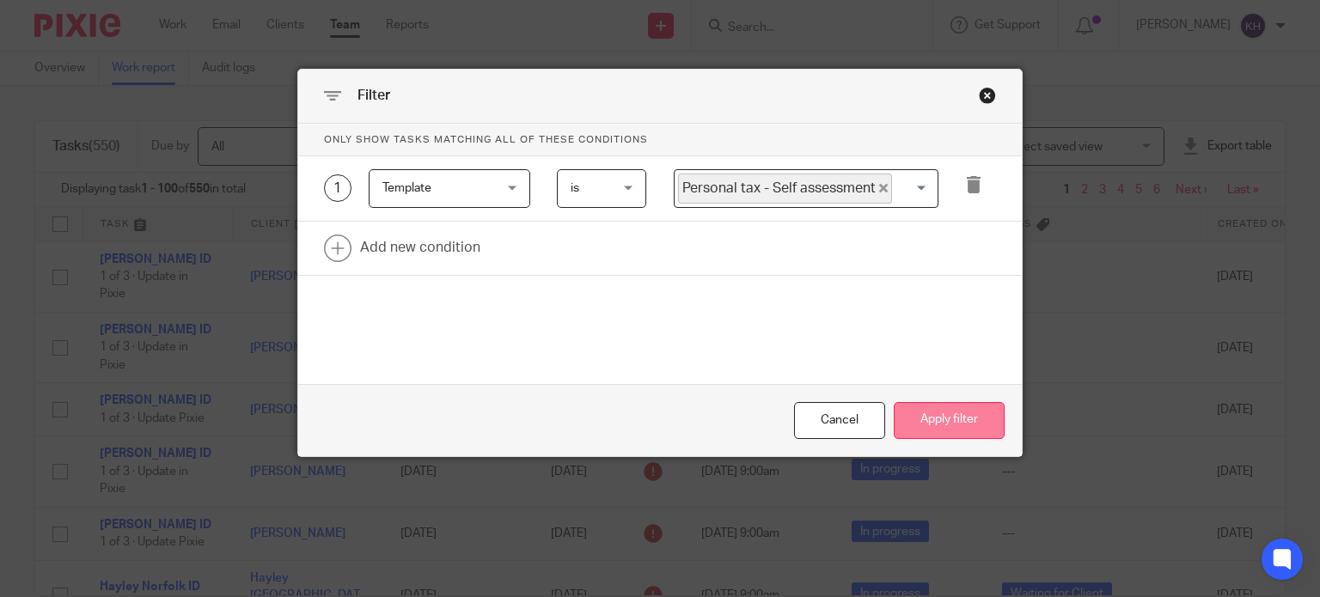
click at [975, 415] on button "Apply filter" at bounding box center [949, 420] width 111 height 37
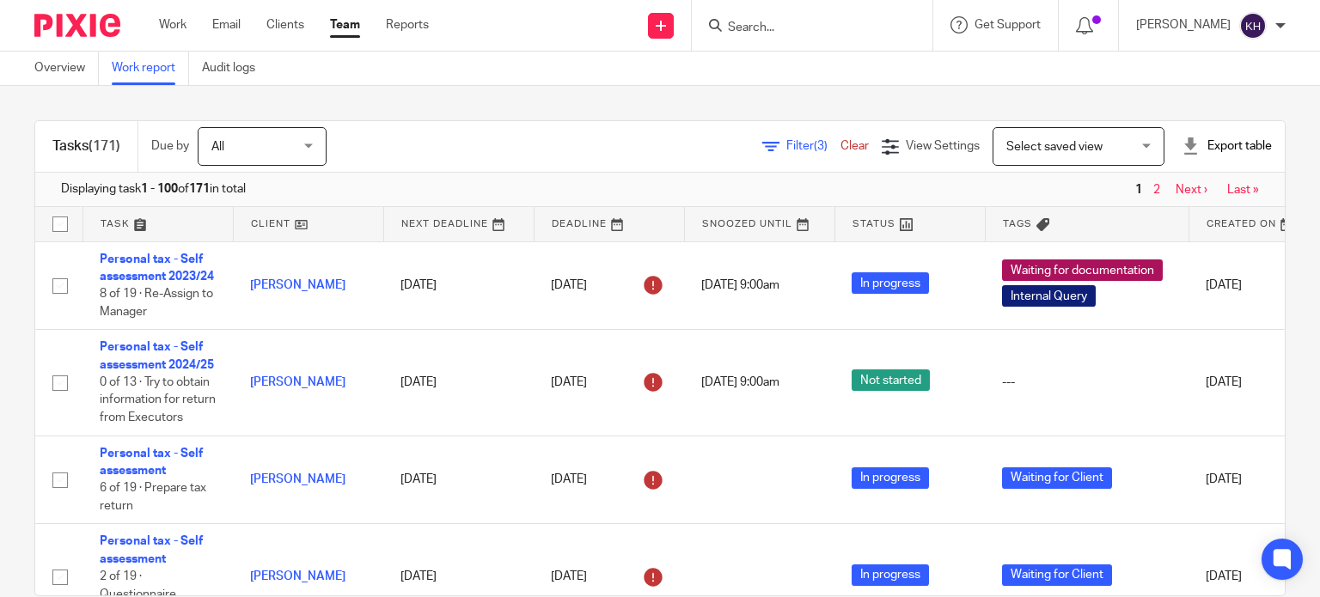
click at [780, 137] on div "Filter (3) Clear View Settings View Settings (3) Filters Clear Save Manage save…" at bounding box center [821, 146] width 928 height 39
click at [762, 145] on icon at bounding box center [770, 146] width 17 height 17
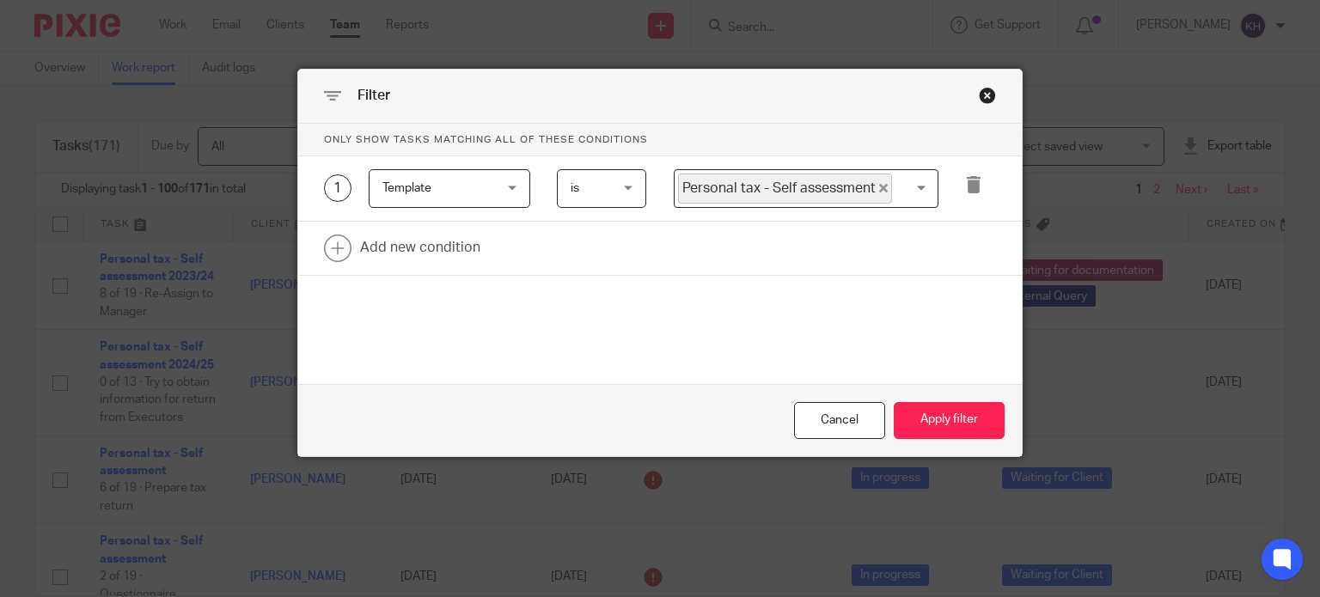
click at [985, 93] on div "Close this dialog window" at bounding box center [987, 95] width 17 height 17
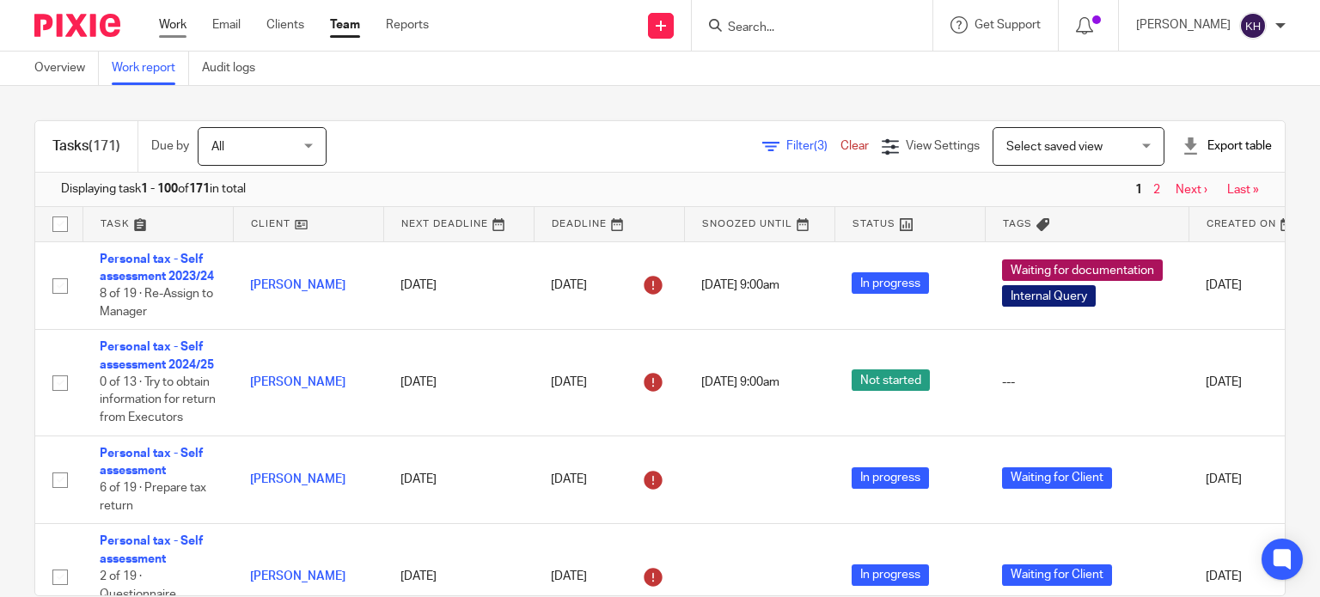
click at [175, 27] on link "Work" at bounding box center [172, 24] width 27 height 17
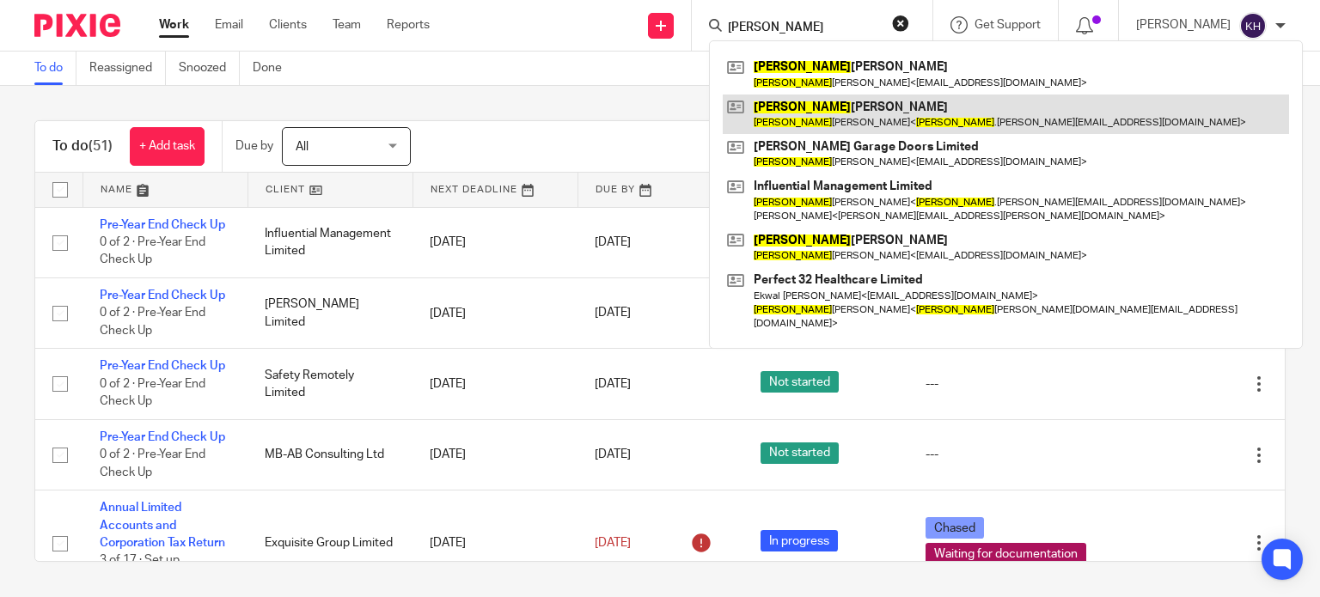
type input "[PERSON_NAME]"
click at [933, 113] on link at bounding box center [1006, 115] width 566 height 40
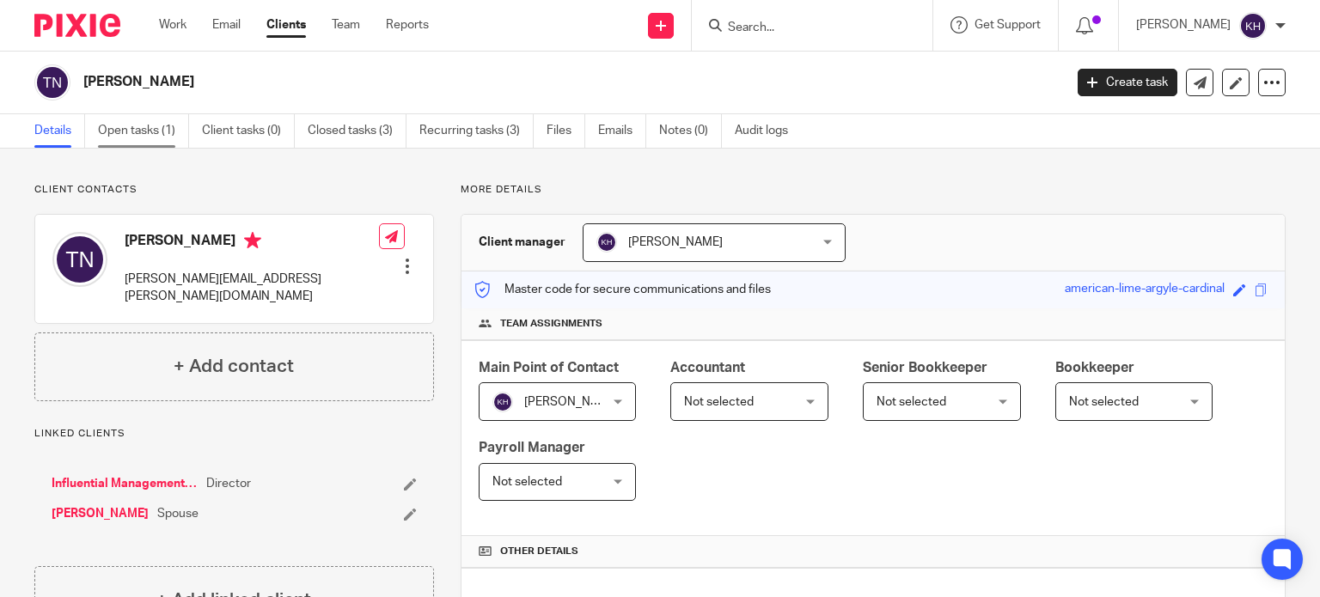
click at [144, 125] on link "Open tasks (1)" at bounding box center [143, 131] width 91 height 34
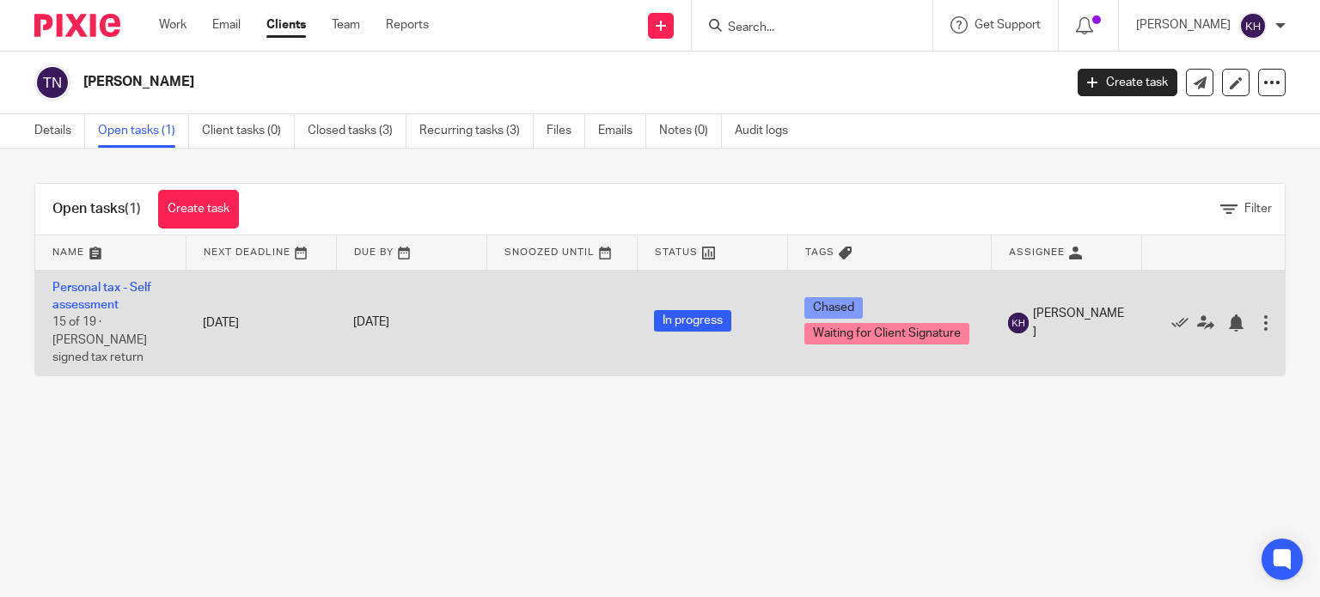
click at [96, 297] on td "Personal tax - Self assessment 15 of 19 · [PERSON_NAME] signed tax return" at bounding box center [110, 323] width 150 height 106
click at [58, 289] on link "Personal tax - Self assessment" at bounding box center [101, 296] width 99 height 29
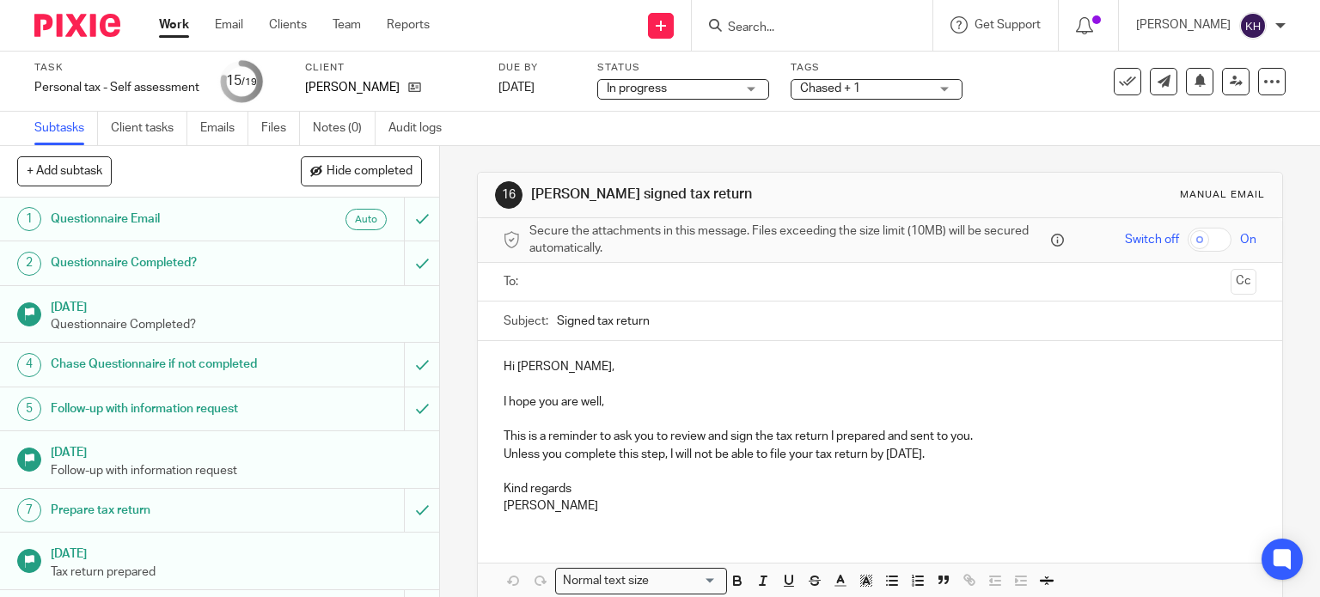
click at [855, 87] on span "Chased + 1" at bounding box center [830, 88] width 60 height 12
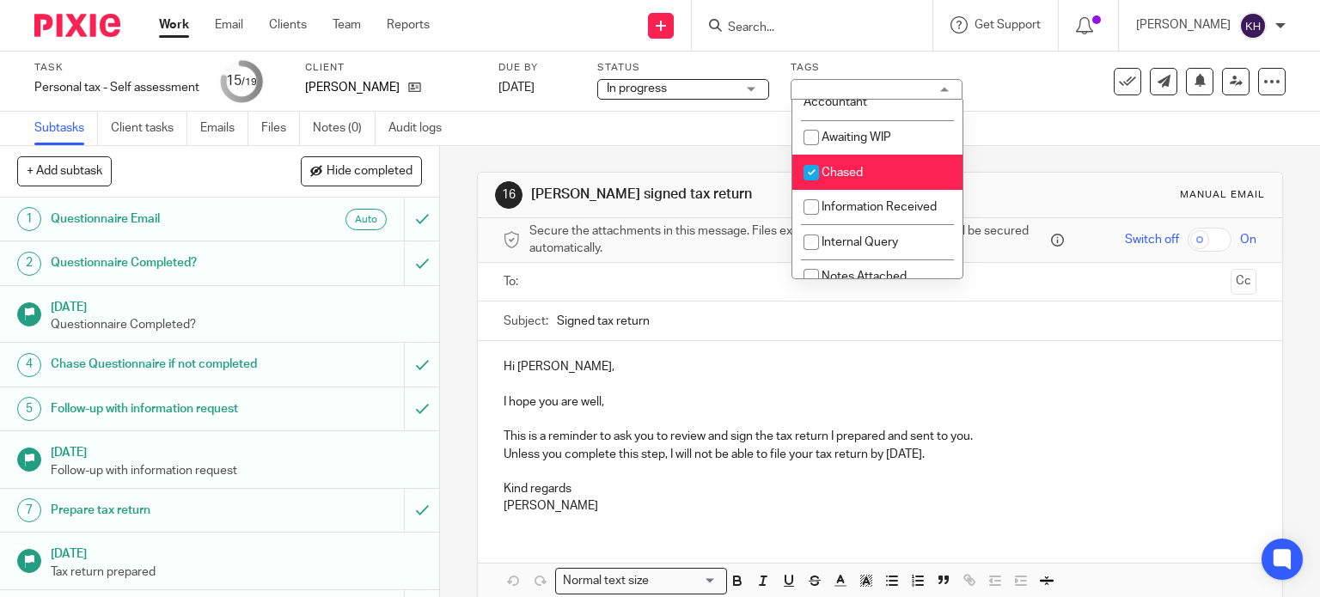
click at [873, 165] on li "Chased" at bounding box center [877, 172] width 170 height 35
checkbox input "false"
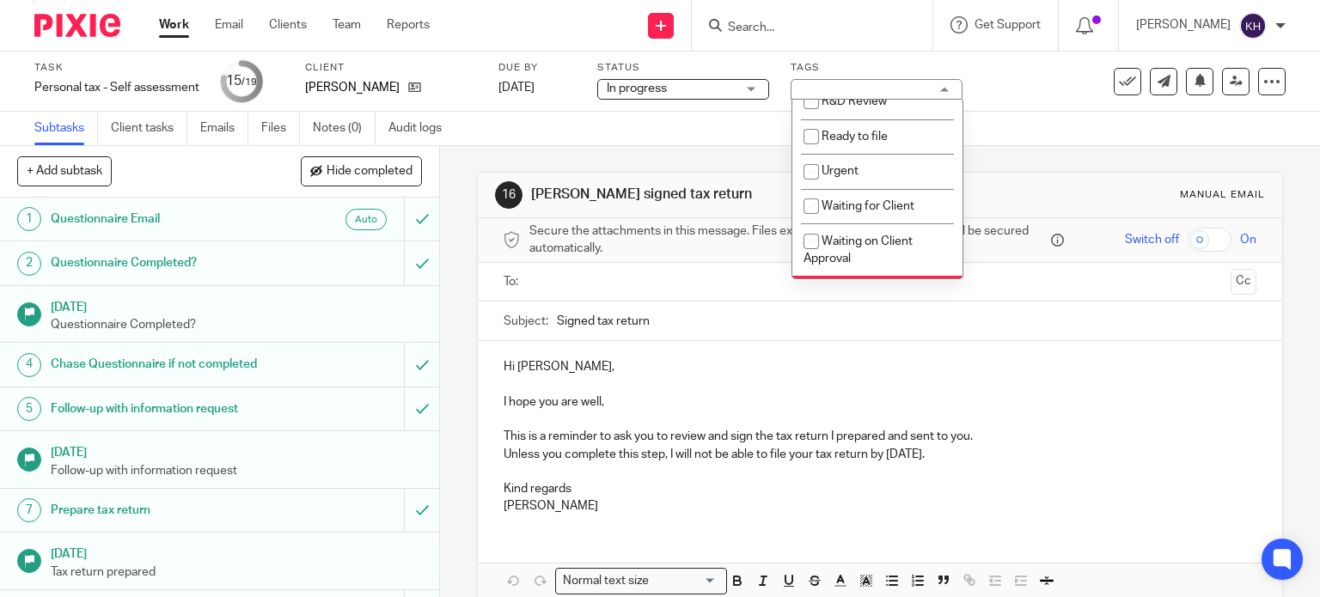
scroll to position [601, 0]
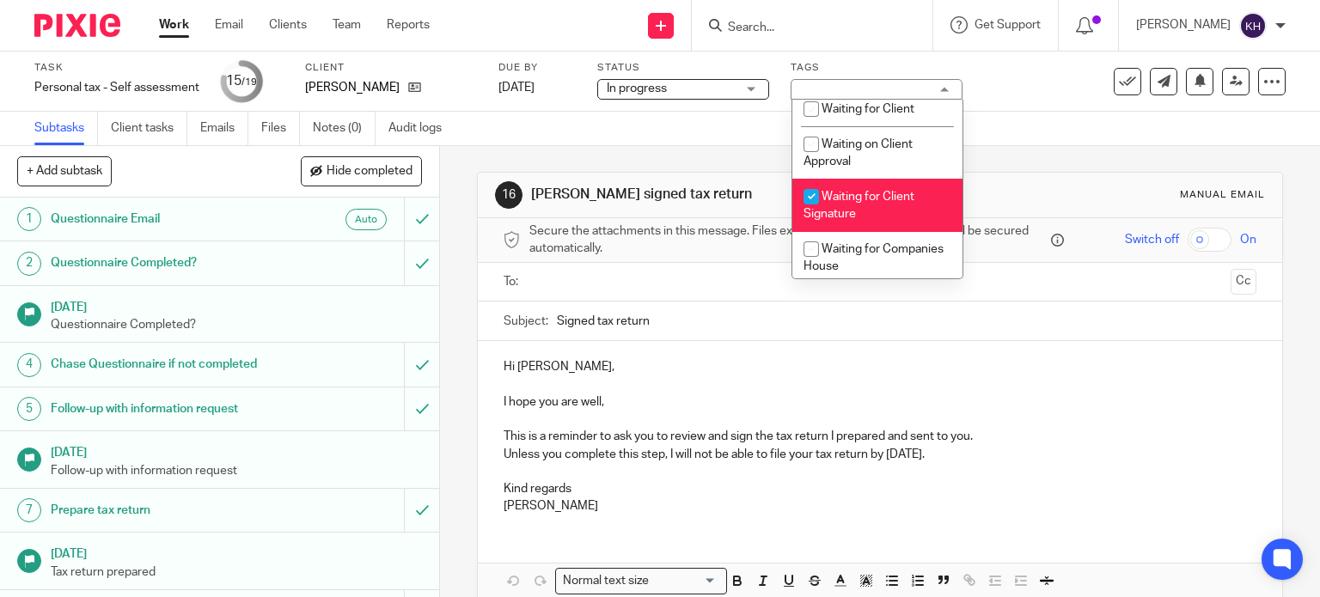
click at [864, 212] on li "Waiting for Client Signature" at bounding box center [877, 205] width 170 height 52
checkbox input "false"
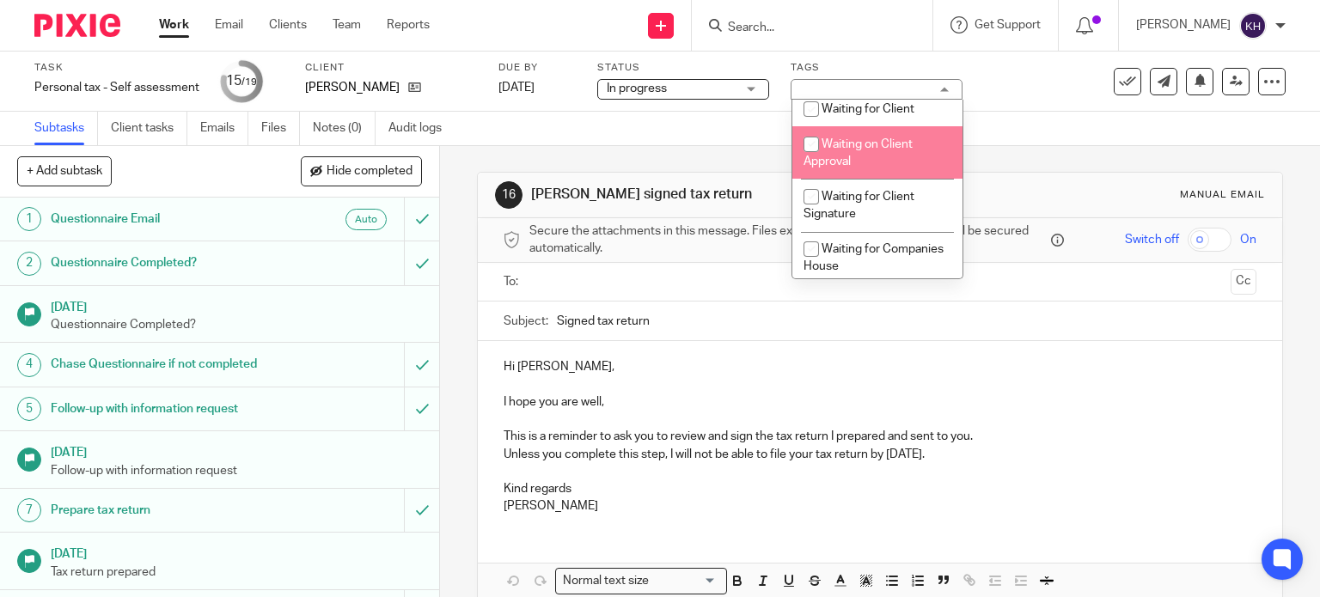
click at [1077, 88] on div "See template in use Advanced task editor Copy task Change schedule Delete" at bounding box center [1181, 81] width 209 height 27
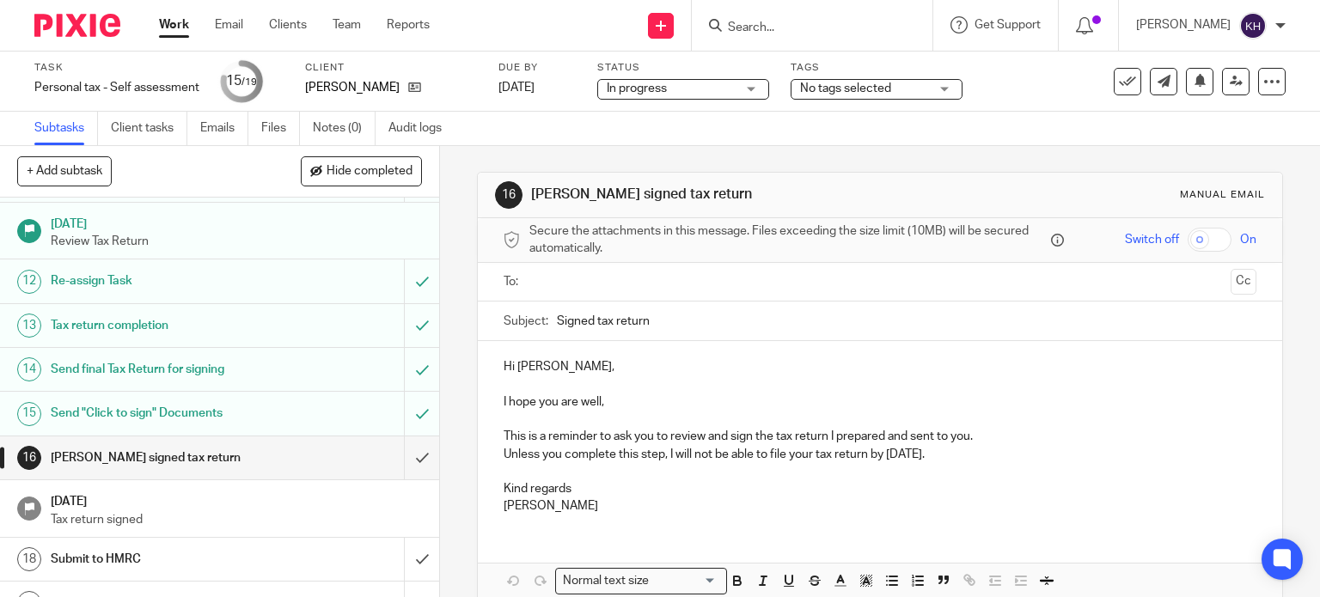
scroll to position [502, 0]
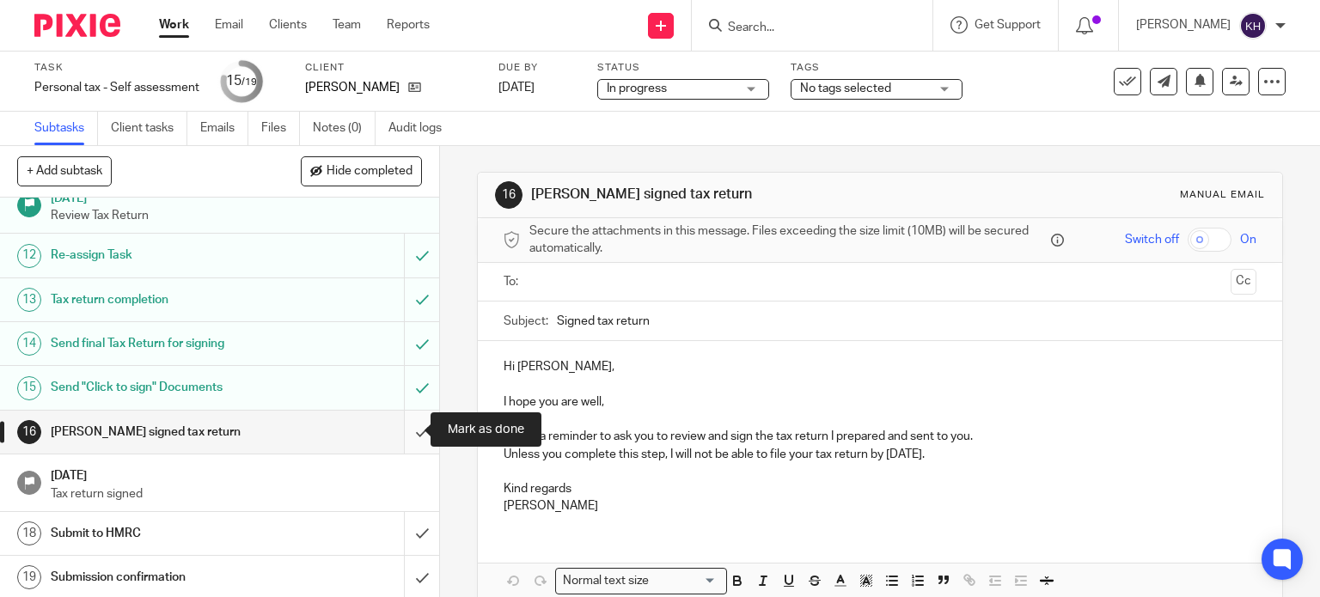
click at [400, 431] on input "submit" at bounding box center [219, 432] width 439 height 43
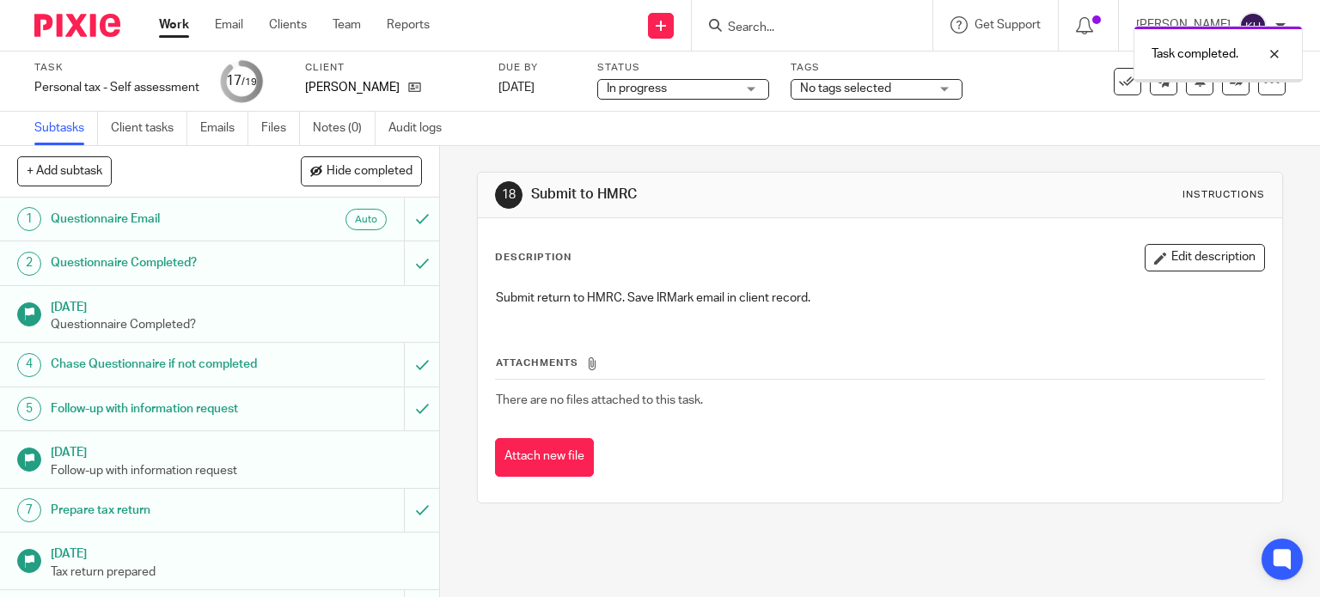
scroll to position [502, 0]
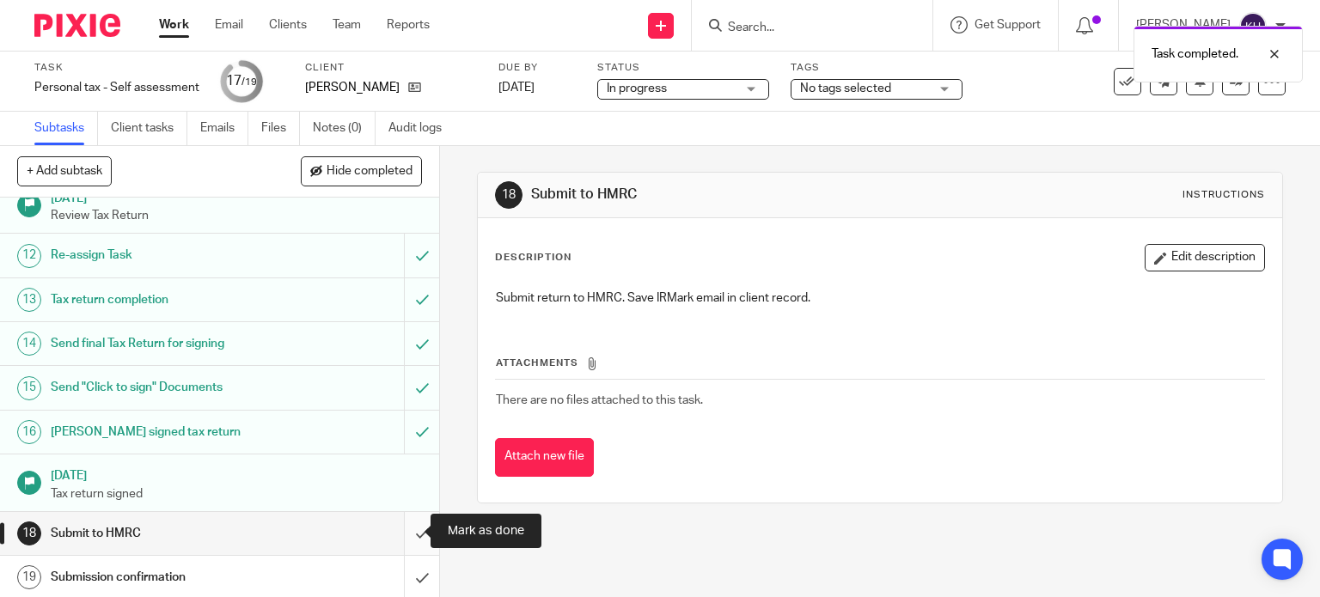
click at [404, 528] on input "submit" at bounding box center [219, 533] width 439 height 43
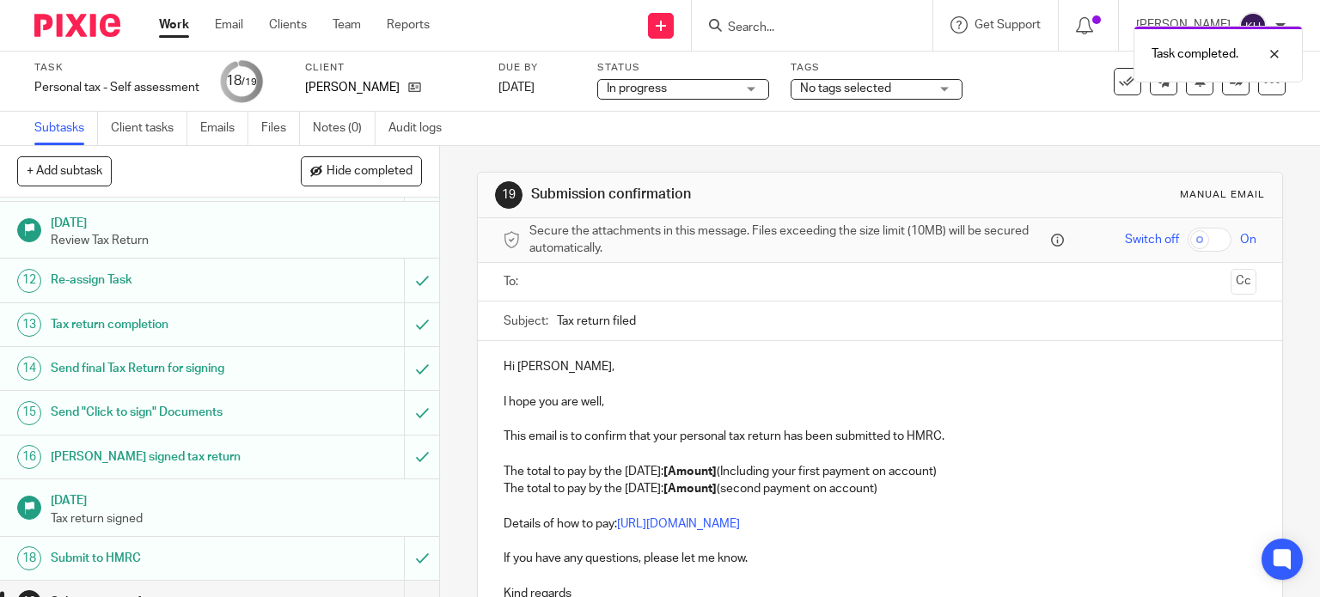
scroll to position [502, 0]
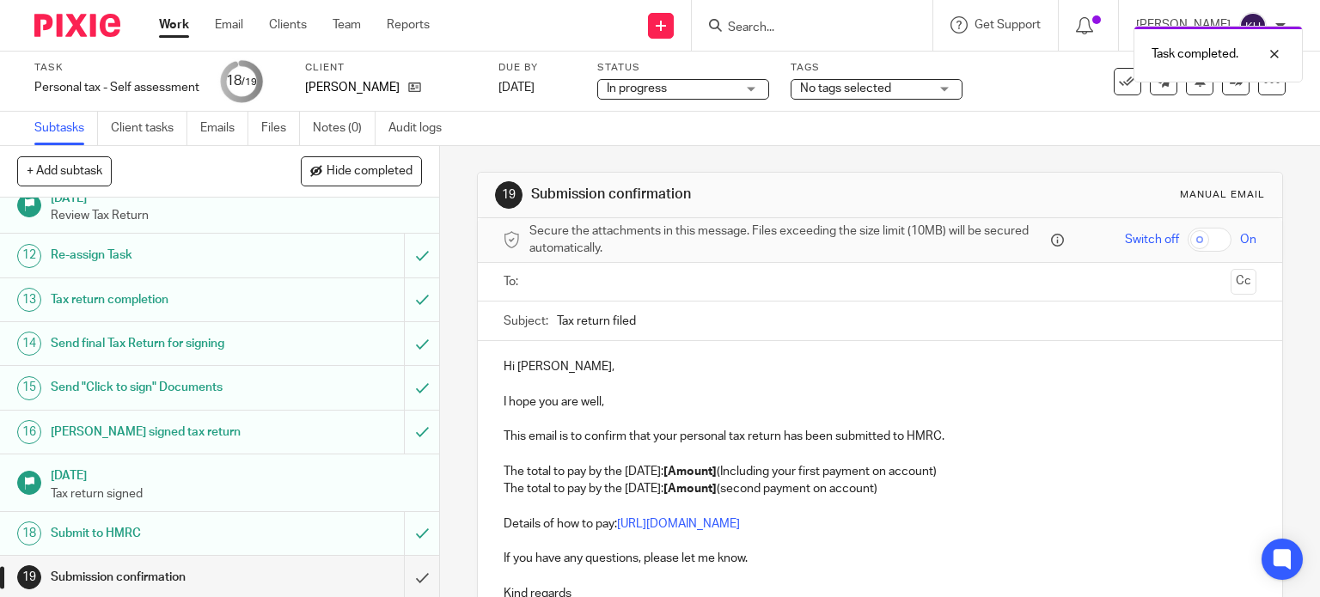
click at [607, 287] on input "text" at bounding box center [879, 282] width 688 height 20
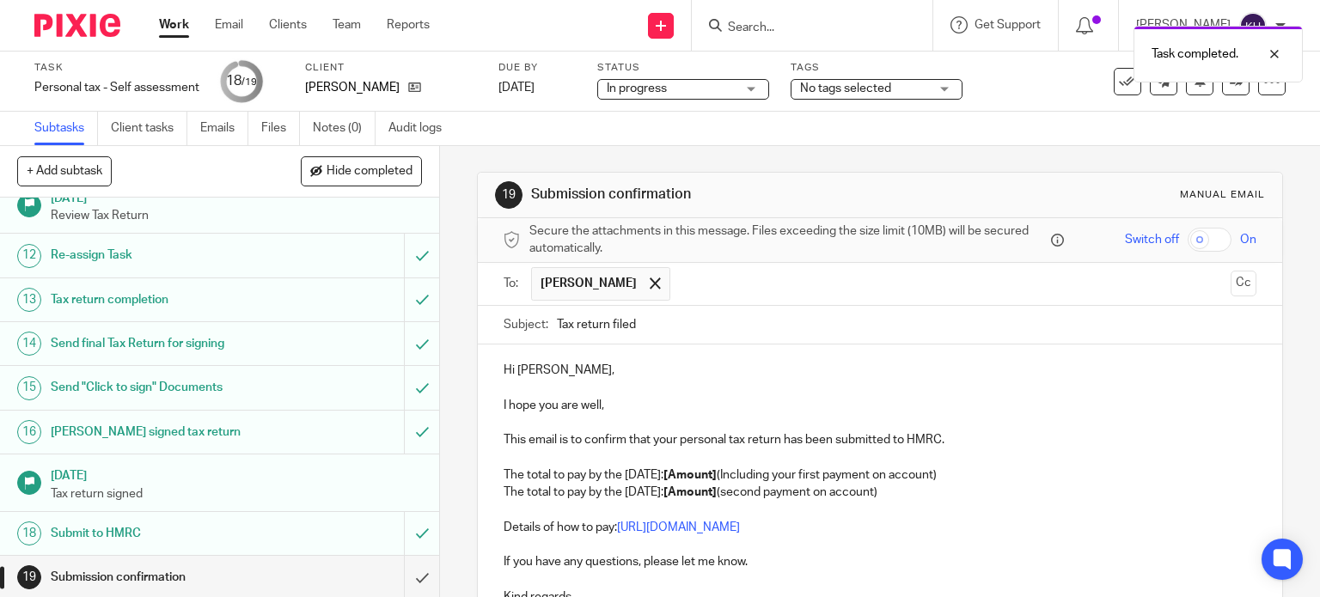
click at [705, 376] on p "Hi Tracey," at bounding box center [881, 370] width 754 height 17
click at [587, 449] on div "Hi Tracey, I hope you are well, This email is to confirm that your personal tax…" at bounding box center [880, 508] width 805 height 327
click at [832, 449] on p at bounding box center [881, 457] width 754 height 17
click at [693, 474] on p "The total to pay by the 31st January: [Amount] (Including your first payment on…" at bounding box center [881, 475] width 754 height 17
drag, startPoint x: 696, startPoint y: 476, endPoint x: 705, endPoint y: 487, distance: 14.1
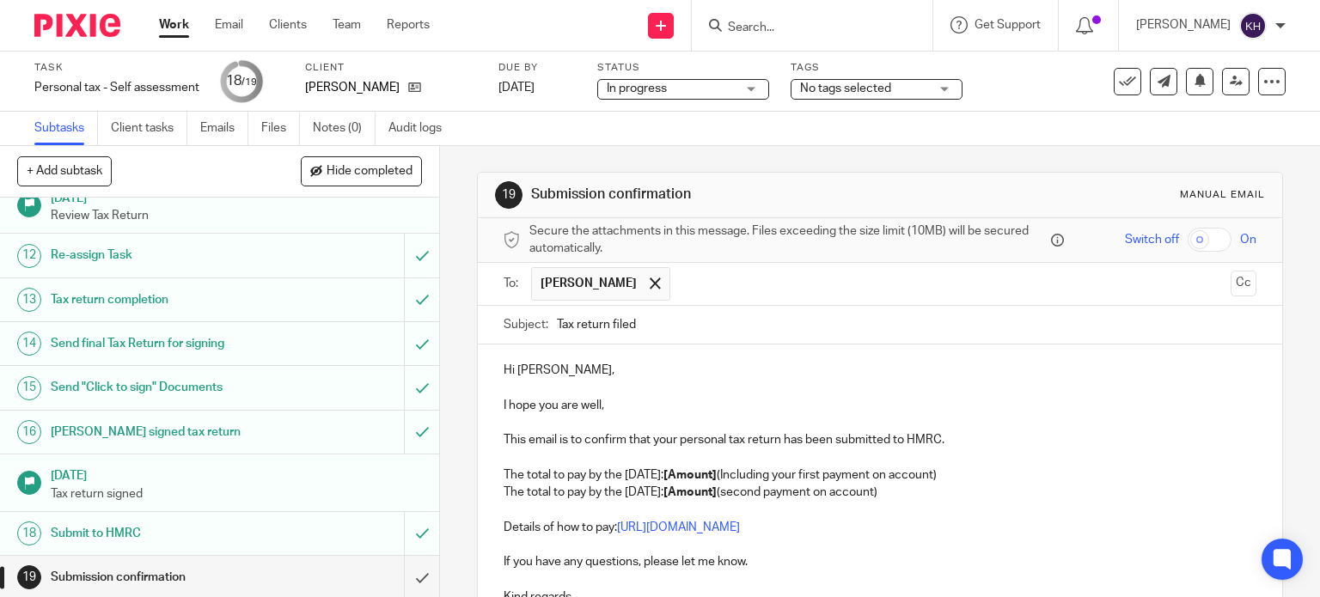
click at [697, 477] on strong "[Amount]" at bounding box center [689, 475] width 53 height 12
click at [1021, 468] on p "The total to pay by the 31st January: £19,248.39 (Including your first payment …" at bounding box center [881, 475] width 754 height 17
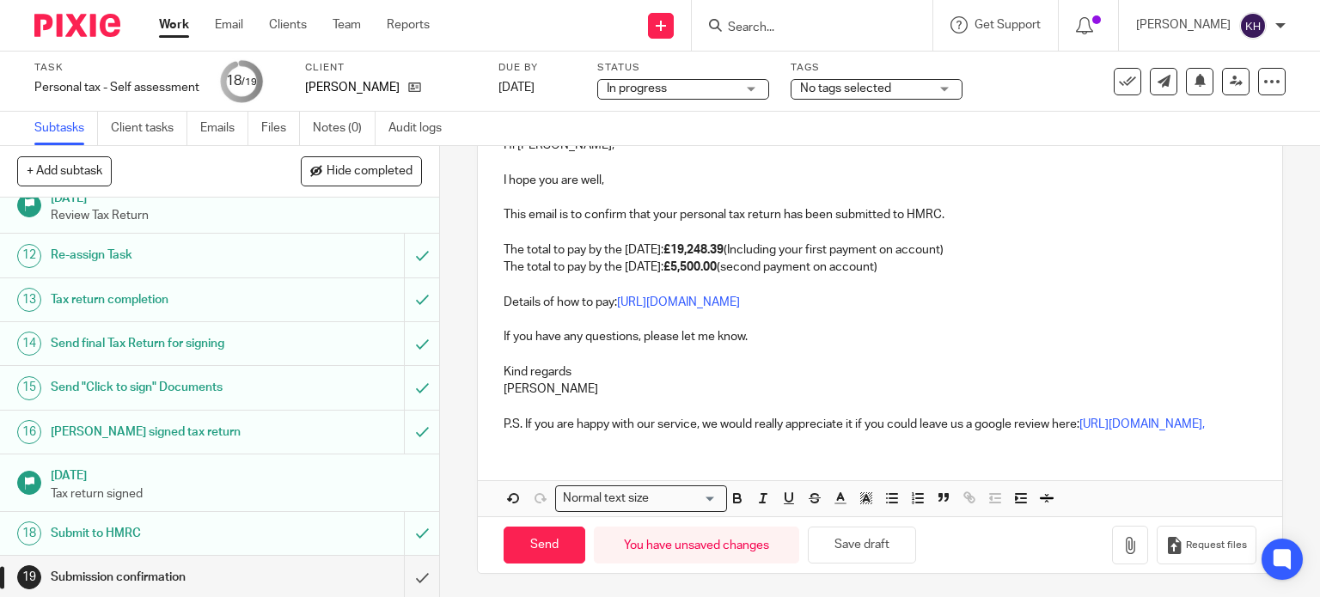
scroll to position [258, 0]
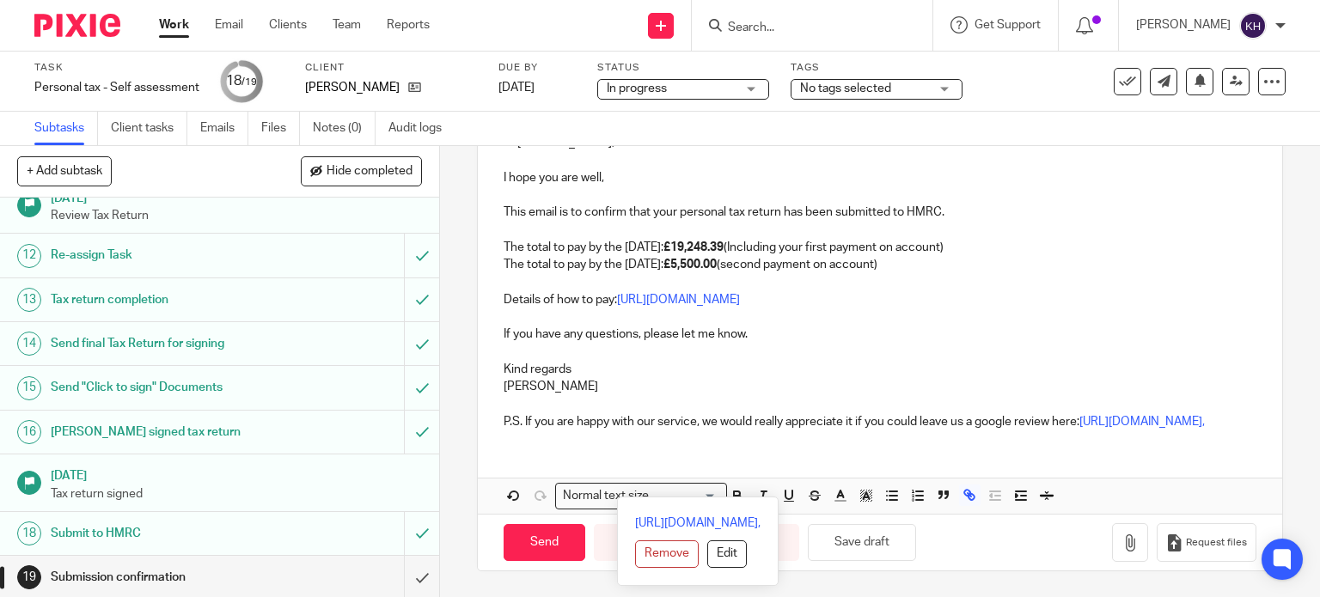
drag, startPoint x: 505, startPoint y: 374, endPoint x: 1148, endPoint y: 496, distance: 654.2
click at [1148, 496] on div "Hi Tracey, I hope you are well, This email is to confirm that your personal tax…" at bounding box center [880, 315] width 805 height 397
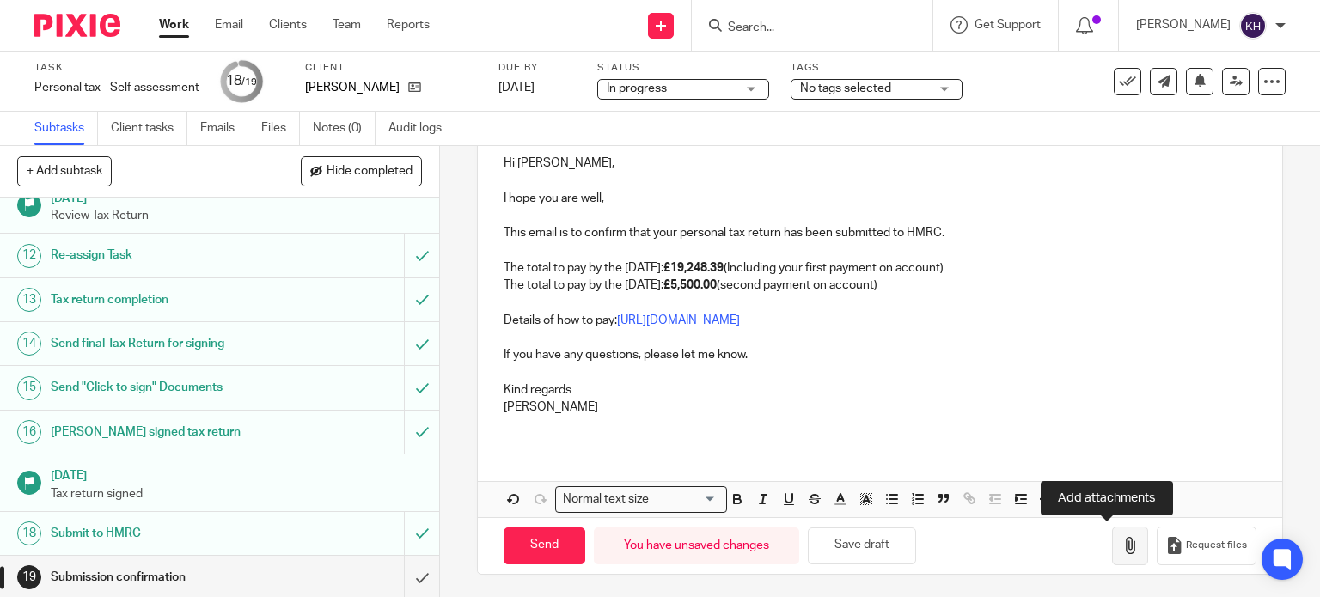
click at [1121, 556] on button "button" at bounding box center [1130, 546] width 36 height 39
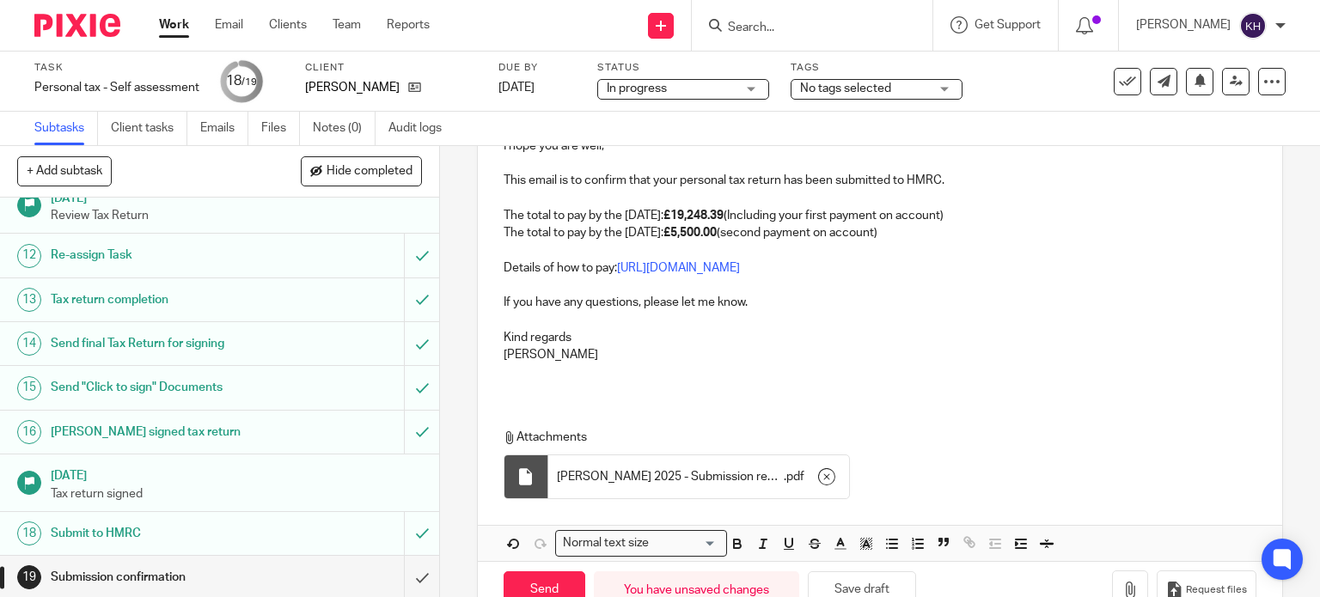
scroll to position [304, 0]
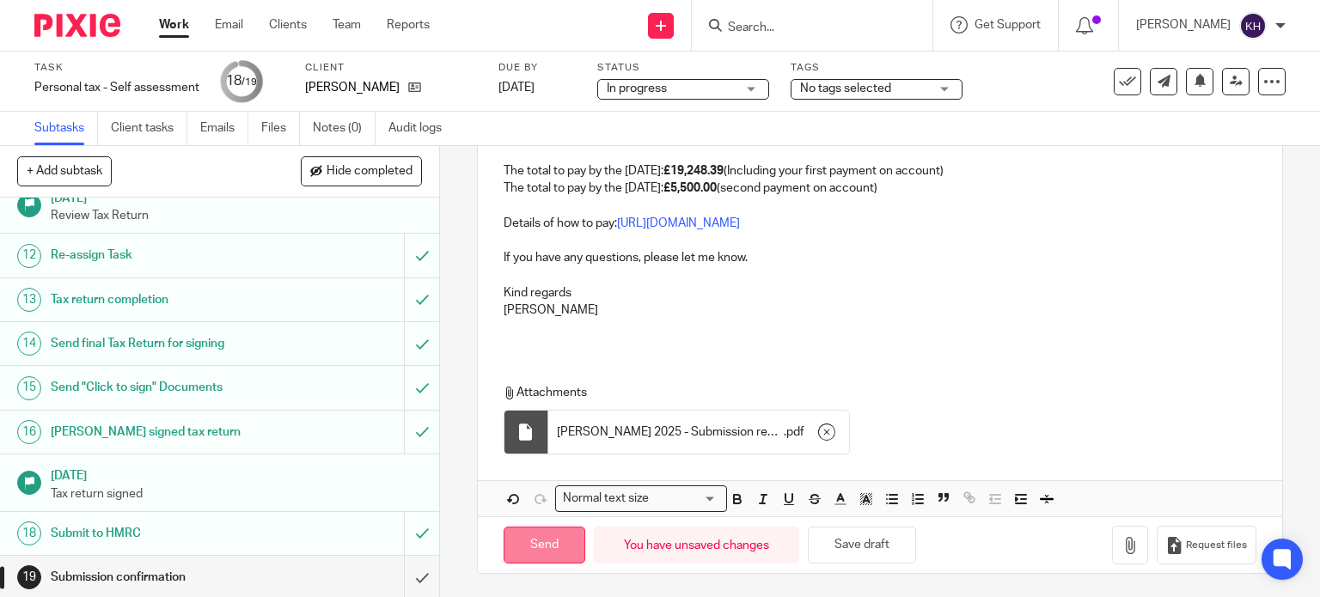
click at [544, 533] on input "Send" at bounding box center [545, 545] width 82 height 37
type input "Sent"
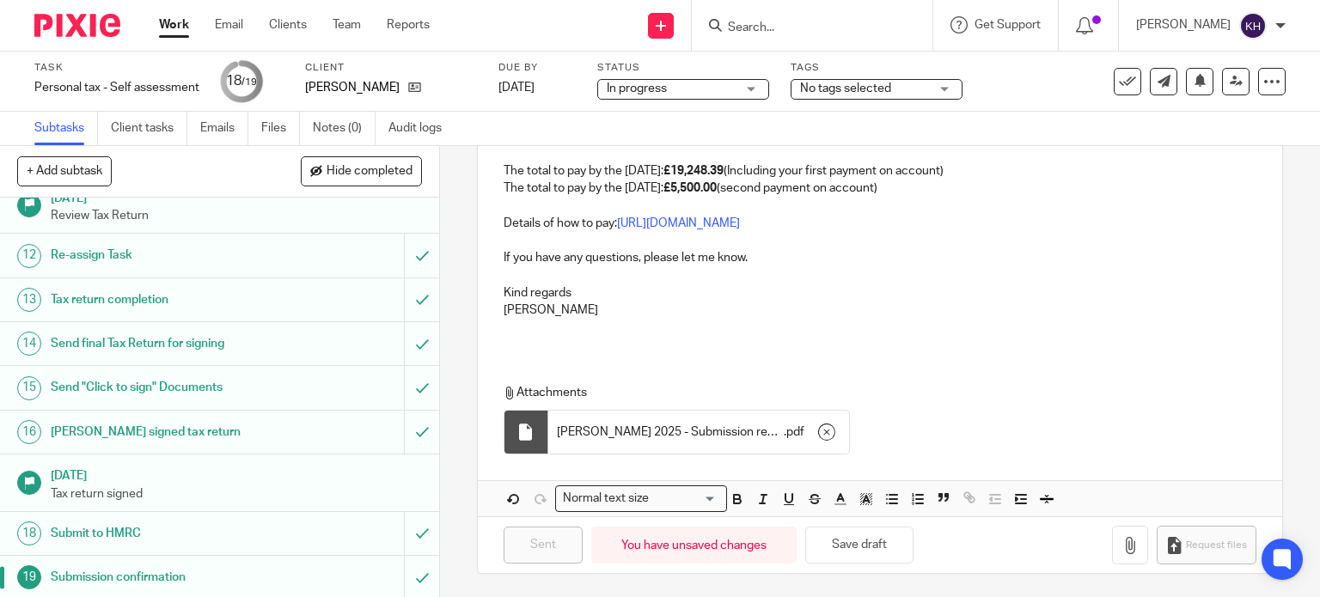
click at [1119, 78] on icon at bounding box center [1127, 81] width 17 height 17
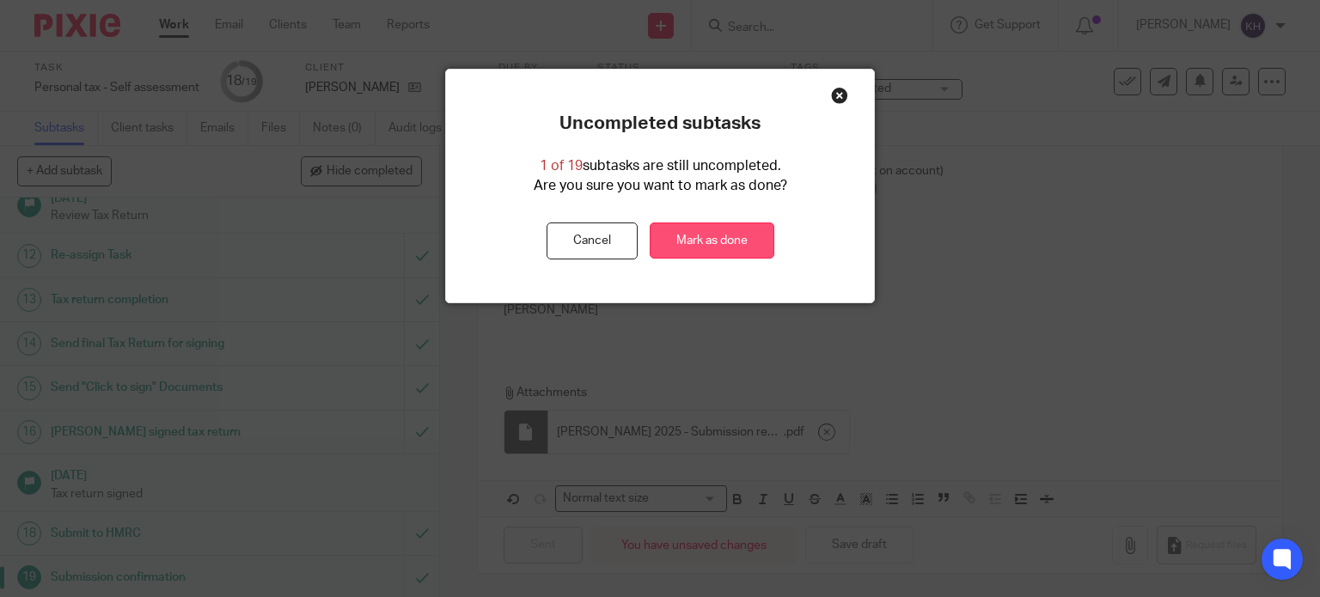
click at [716, 242] on link "Mark as done" at bounding box center [712, 241] width 125 height 37
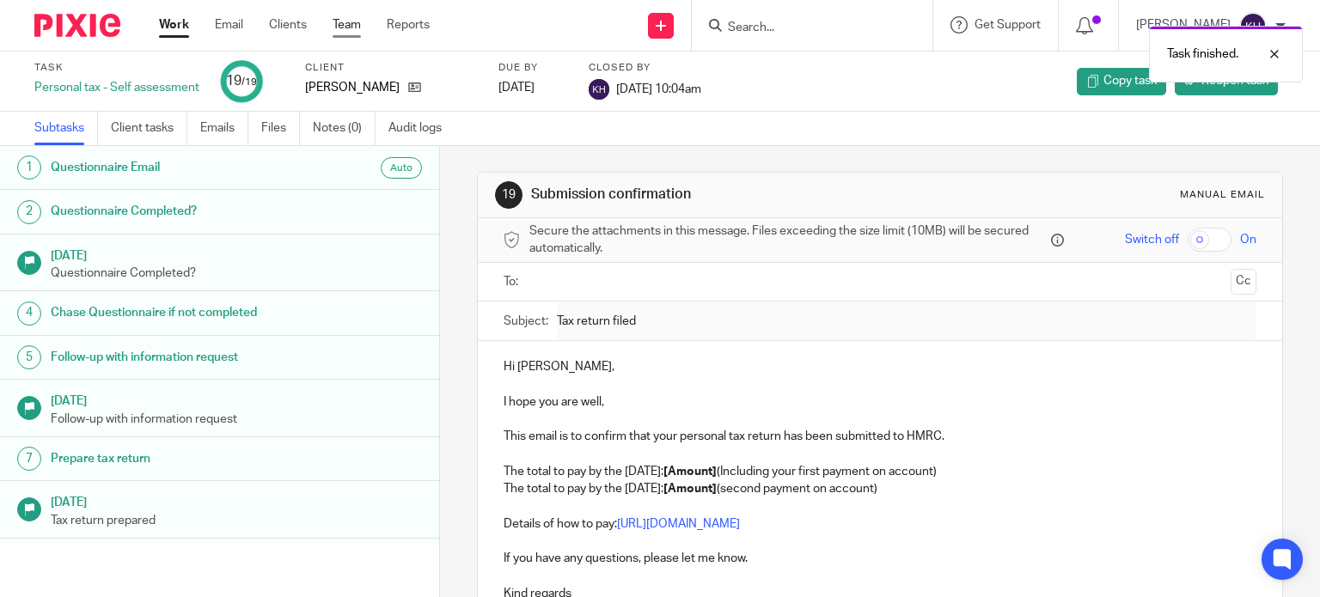
click at [349, 17] on link "Team" at bounding box center [347, 24] width 28 height 17
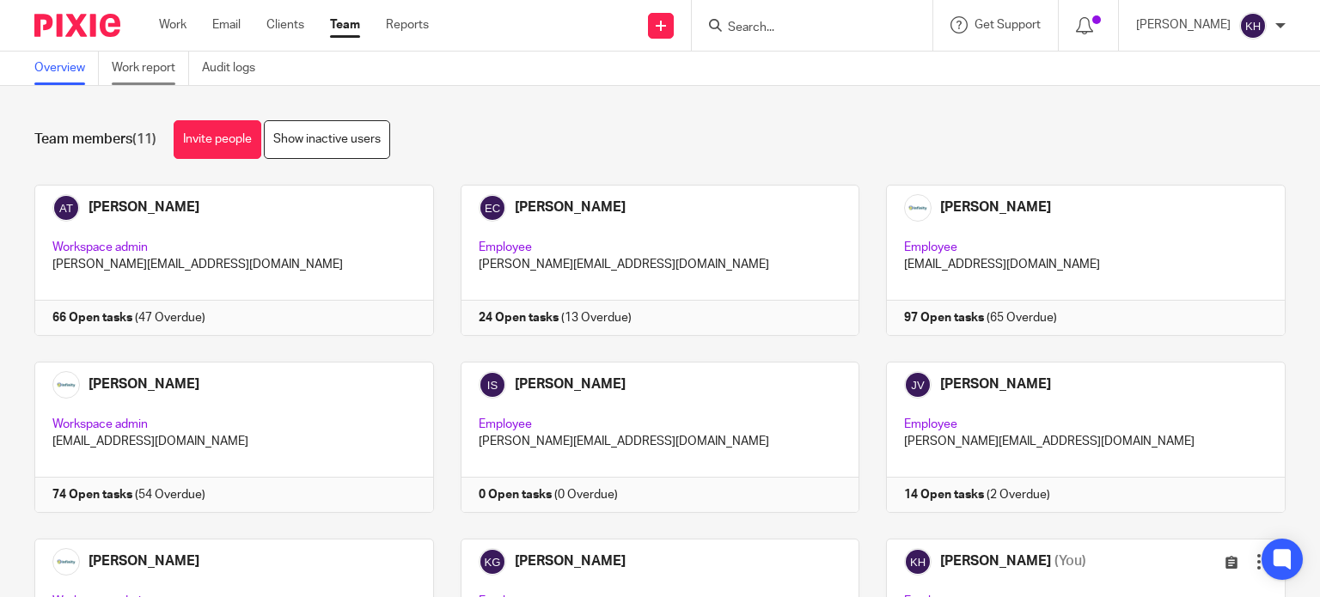
click at [143, 69] on link "Work report" at bounding box center [150, 69] width 77 height 34
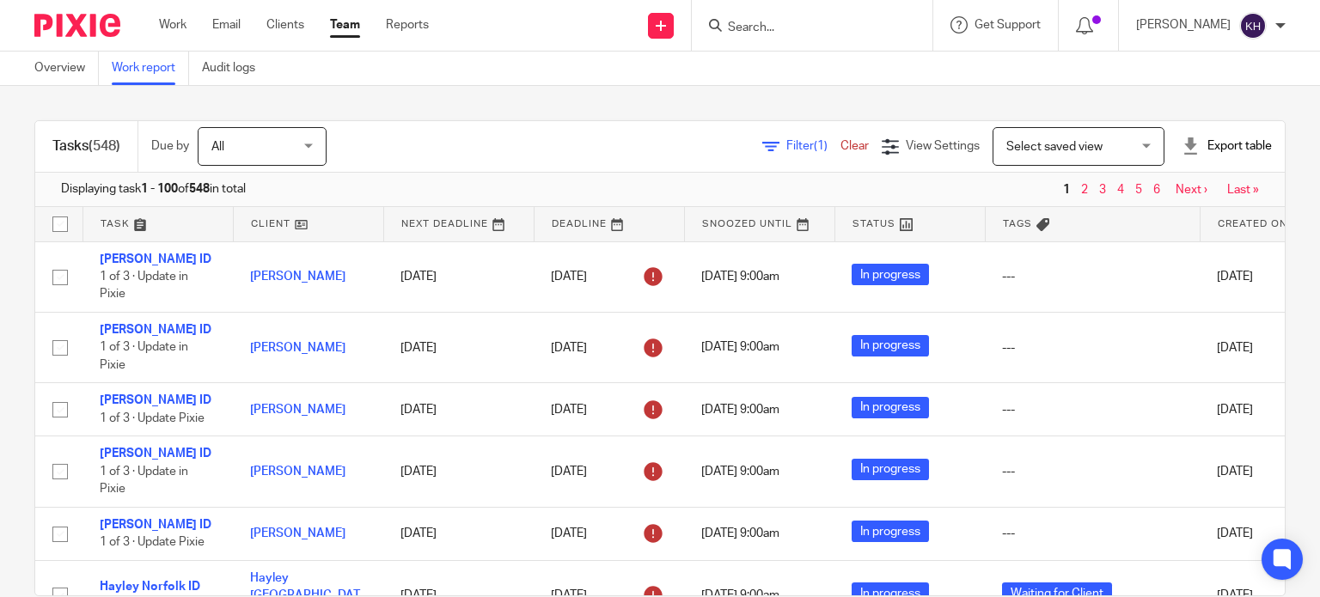
click at [762, 140] on link "Filter (1)" at bounding box center [801, 146] width 78 height 12
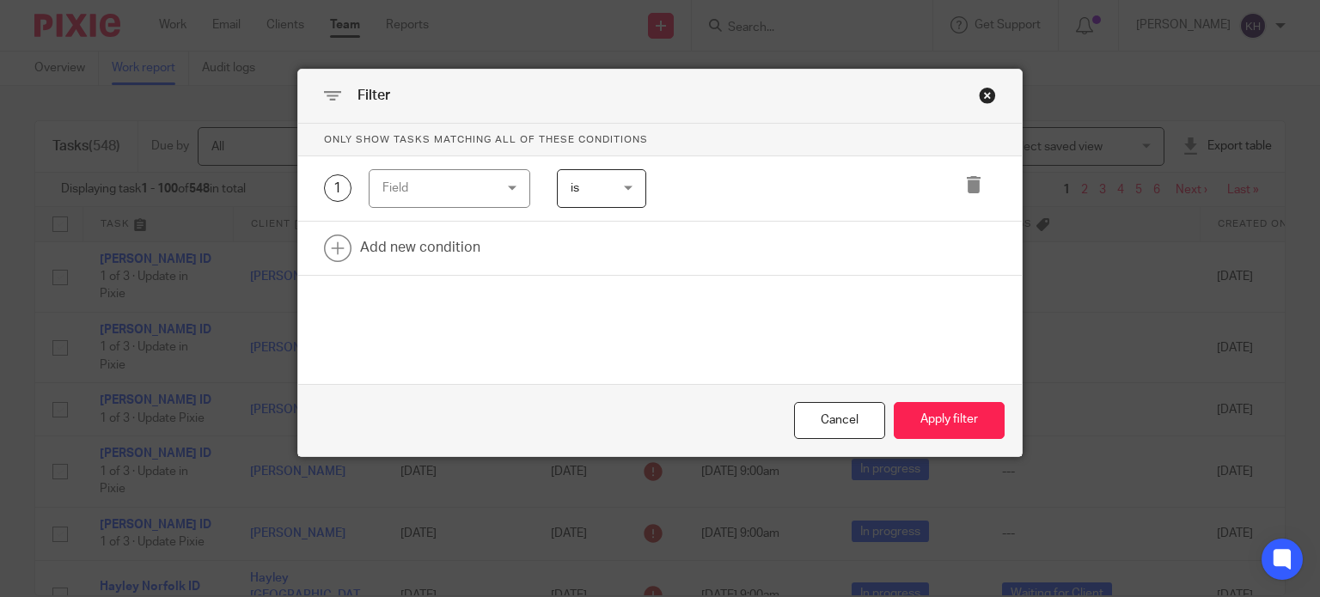
click at [430, 198] on div "Field" at bounding box center [441, 188] width 118 height 36
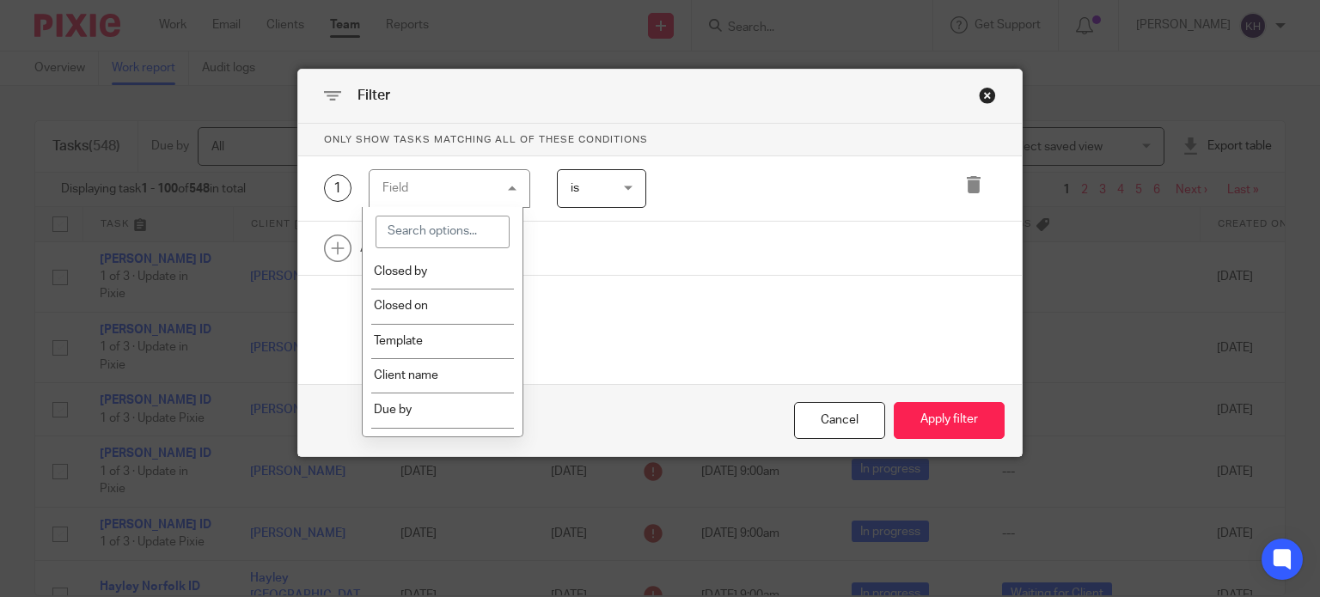
scroll to position [258, 0]
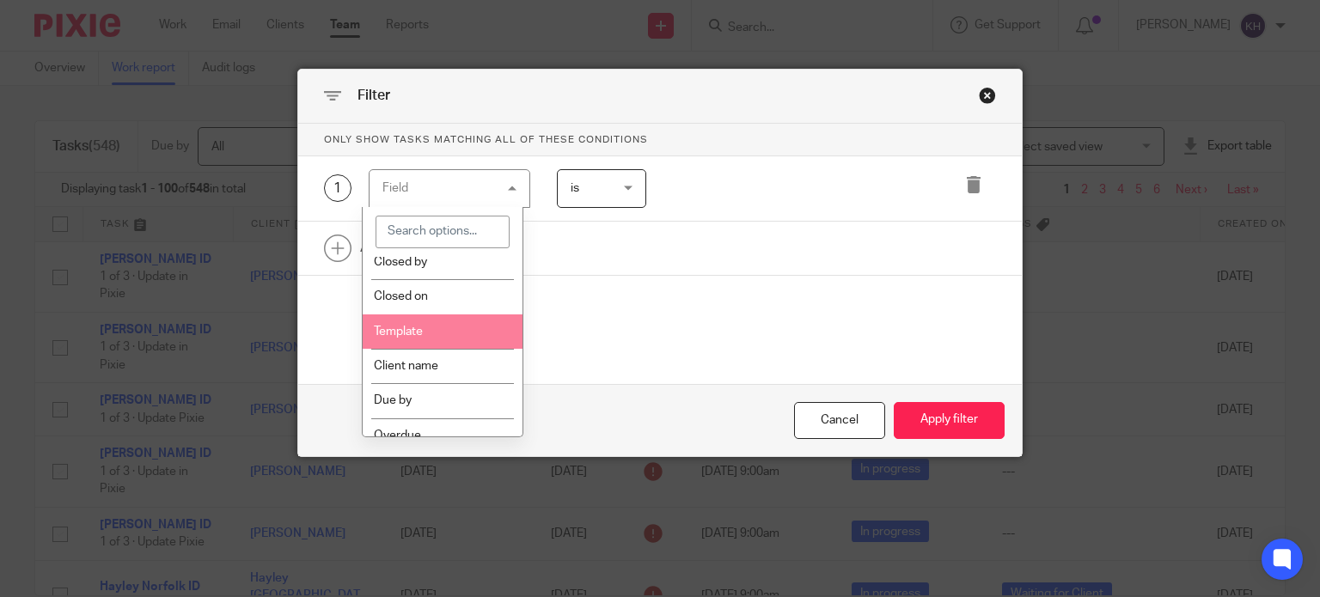
click at [439, 325] on li "Template" at bounding box center [443, 331] width 160 height 34
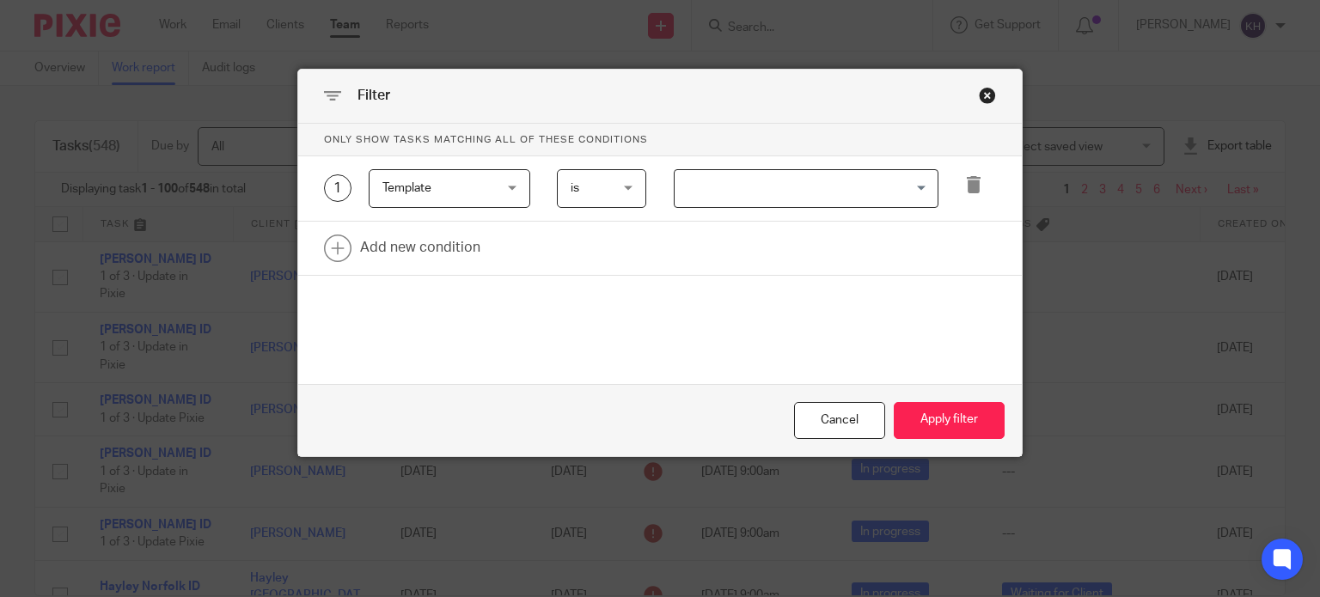
click at [811, 170] on div "Search for option" at bounding box center [802, 187] width 255 height 34
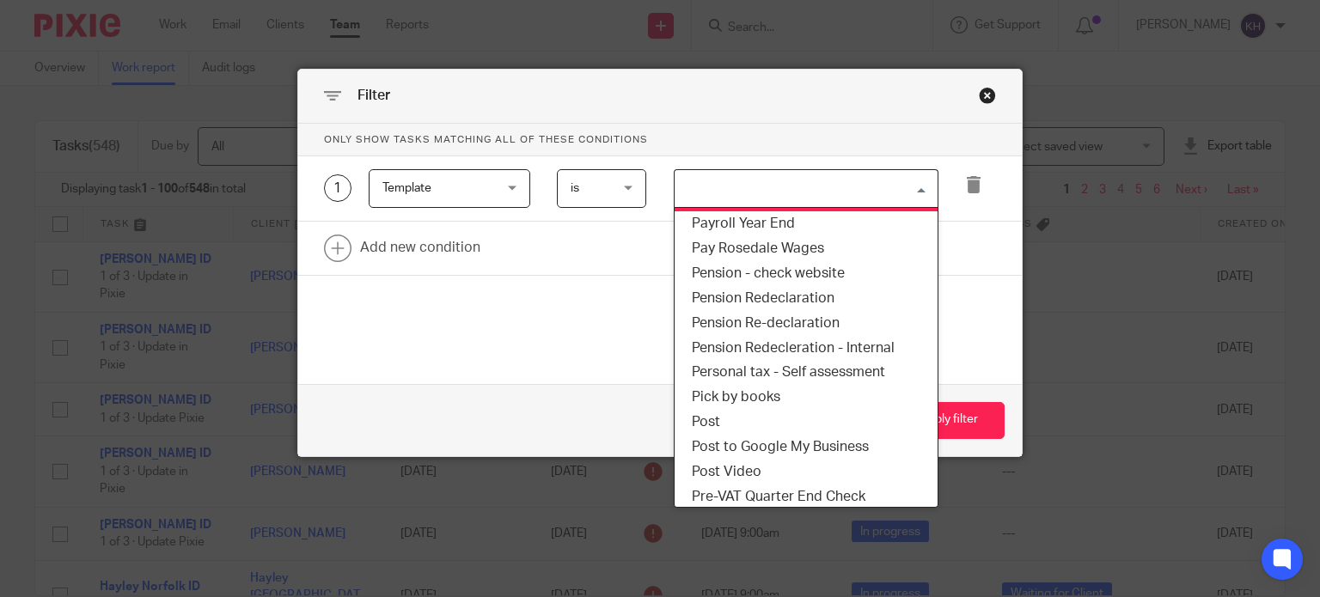
scroll to position [2922, 0]
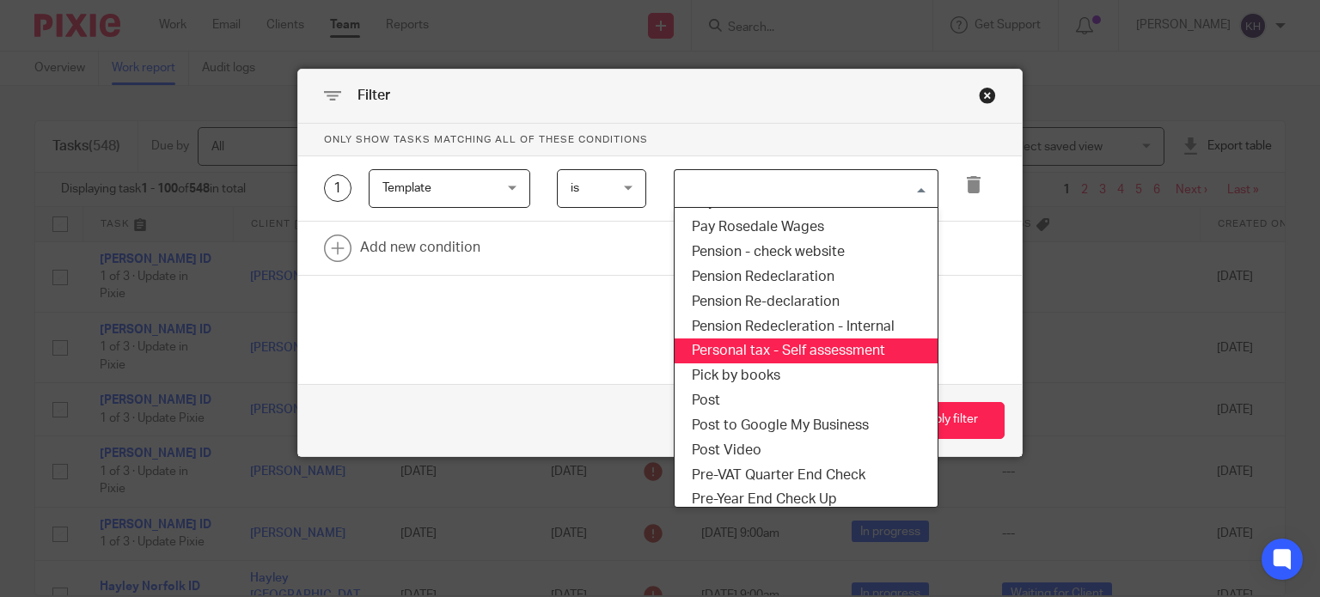
click at [795, 348] on li "Personal tax - Self assessment" at bounding box center [806, 351] width 263 height 25
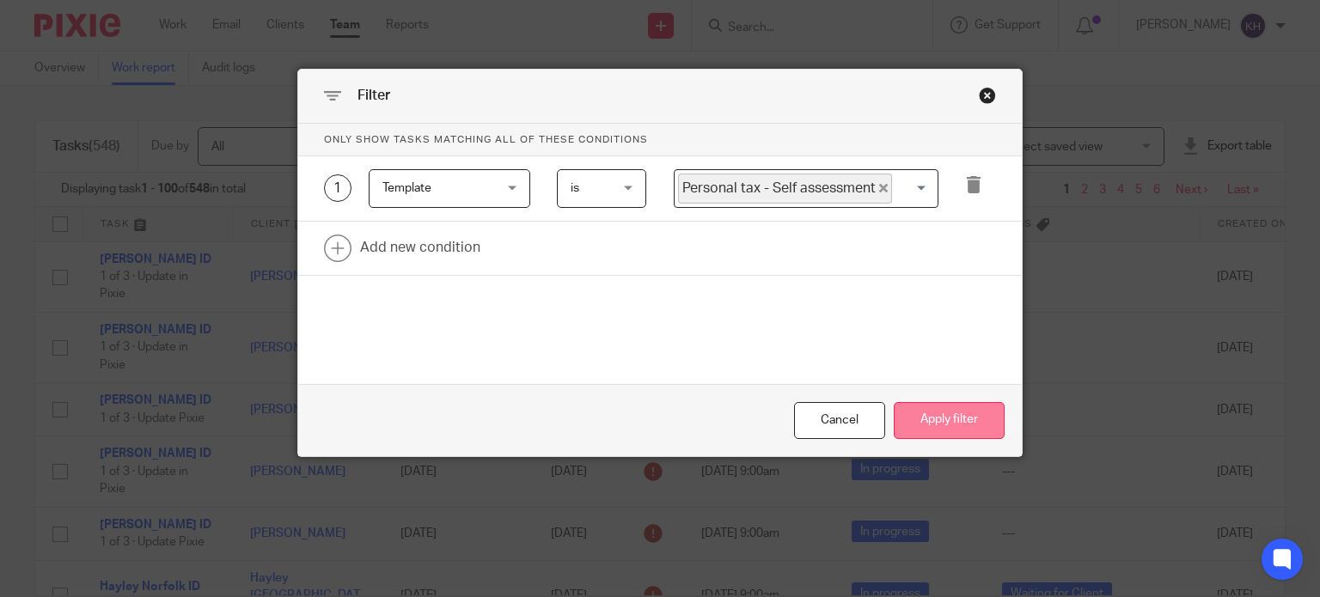
click at [958, 418] on button "Apply filter" at bounding box center [949, 420] width 111 height 37
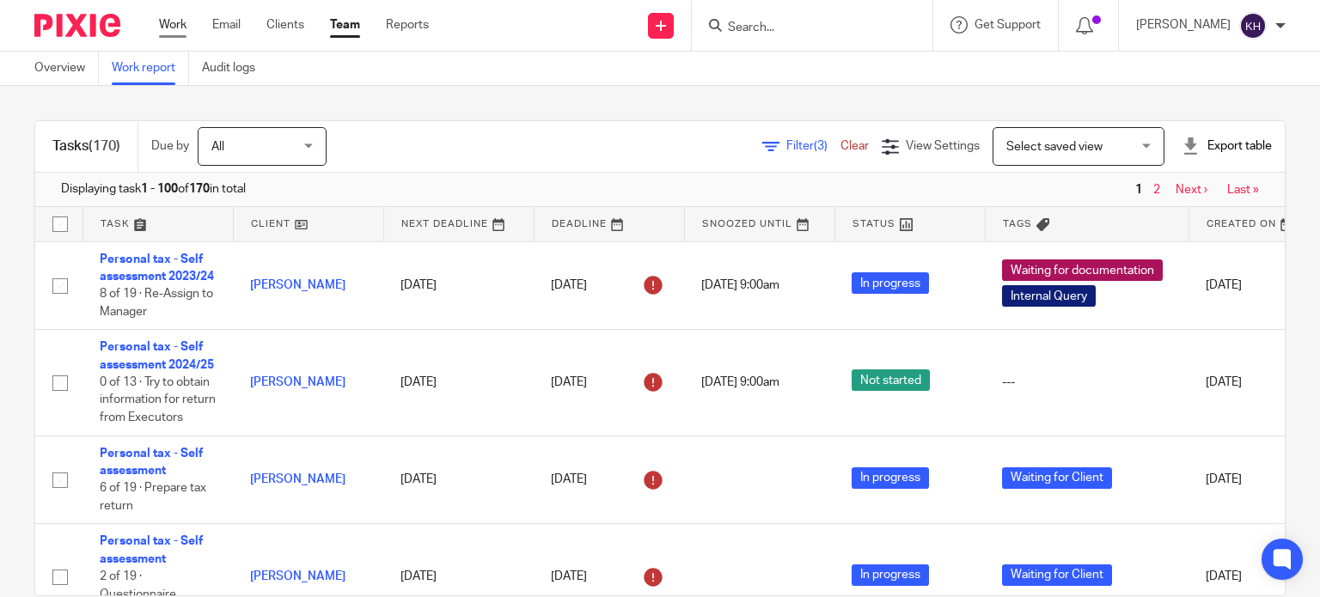
click at [174, 26] on link "Work" at bounding box center [172, 24] width 27 height 17
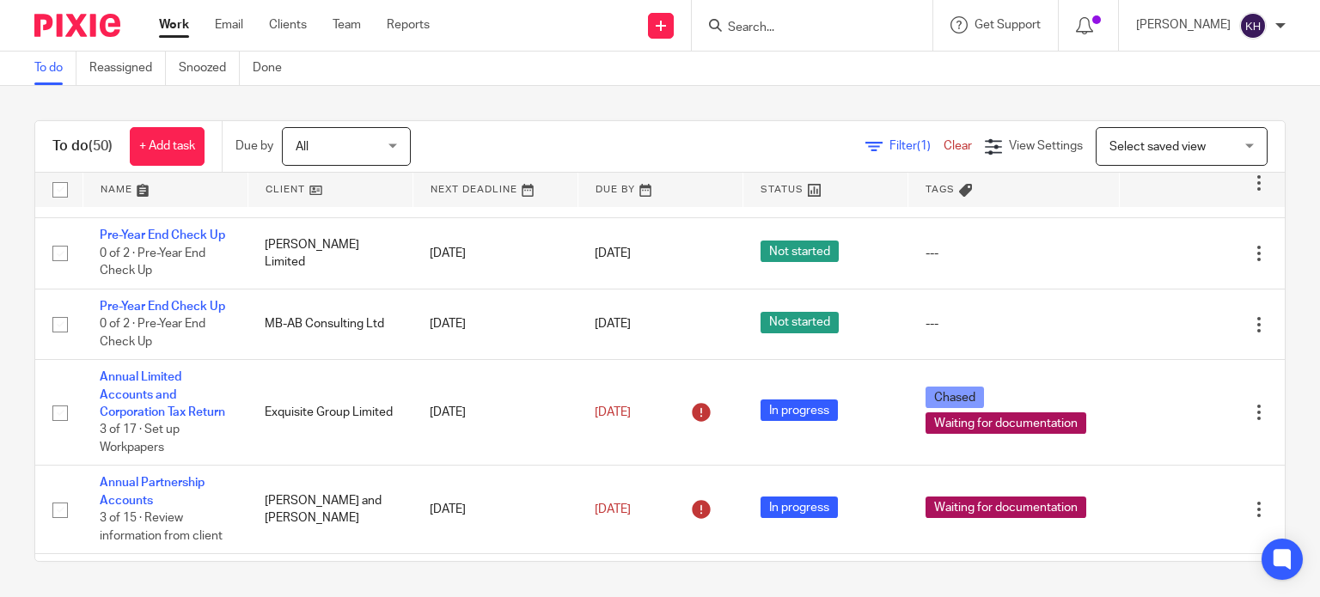
scroll to position [172, 0]
